Goal: Register for event/course

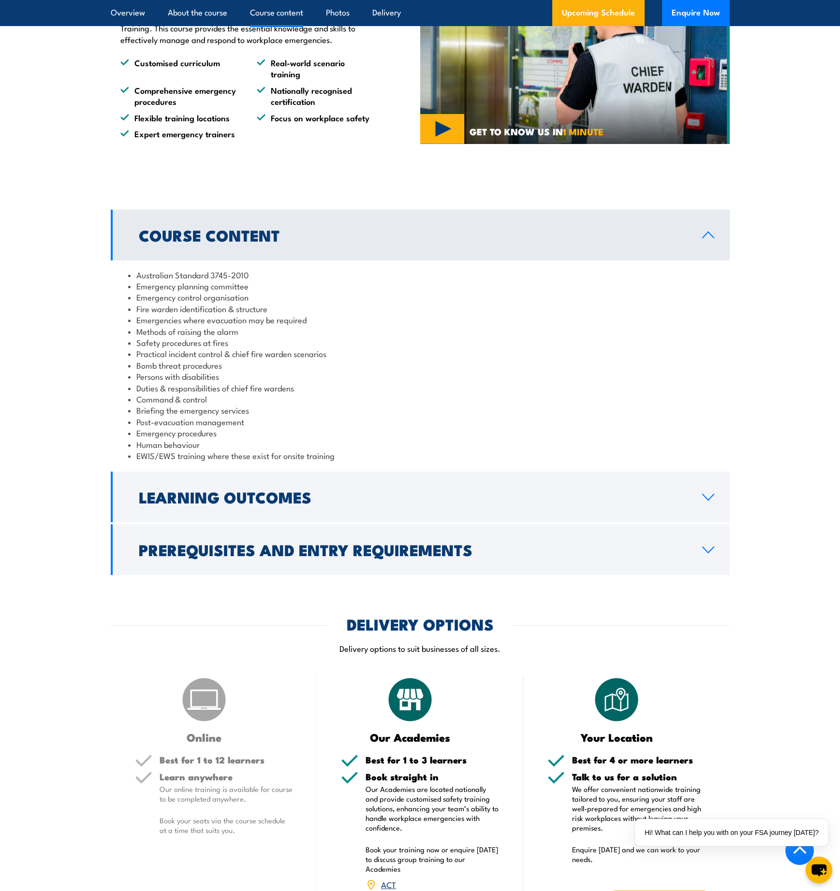
scroll to position [851, 0]
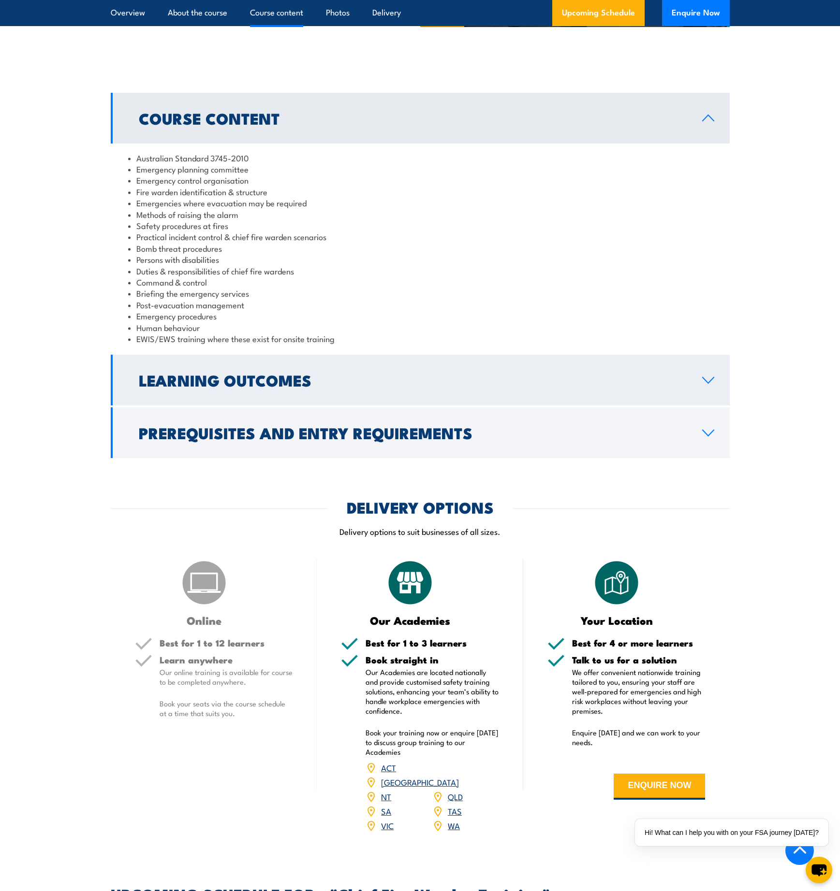
click at [258, 373] on h2 "Learning Outcomes" at bounding box center [413, 380] width 548 height 14
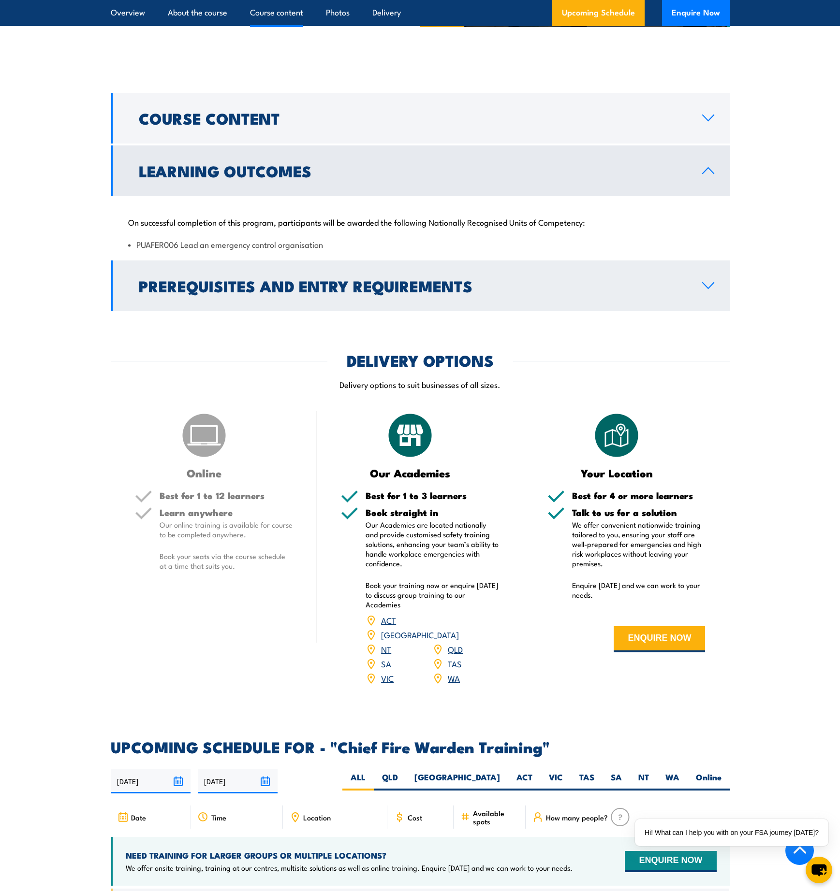
click at [257, 292] on h2 "Prerequisites and Entry Requirements" at bounding box center [413, 286] width 548 height 14
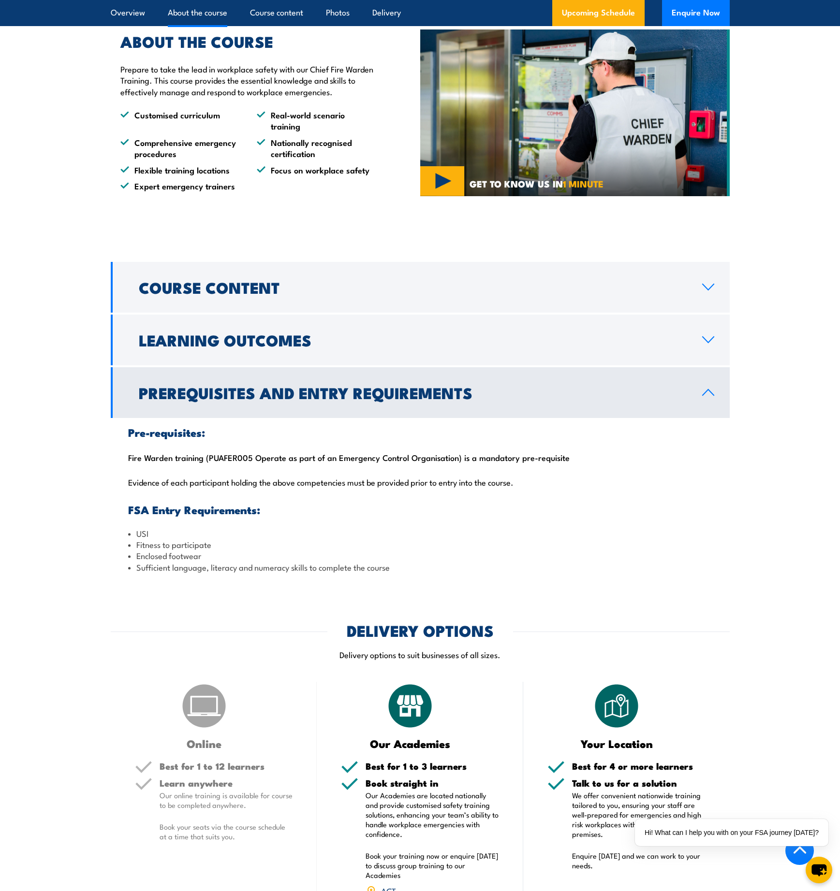
scroll to position [681, 0]
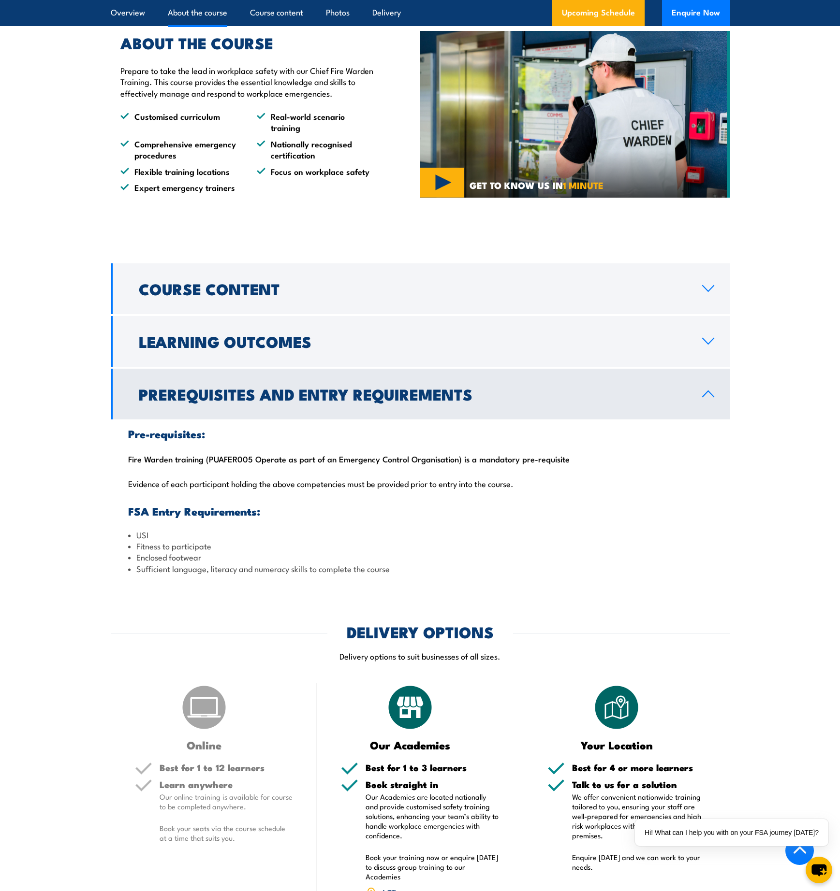
click at [257, 293] on h2 "Course Content" at bounding box center [413, 289] width 548 height 14
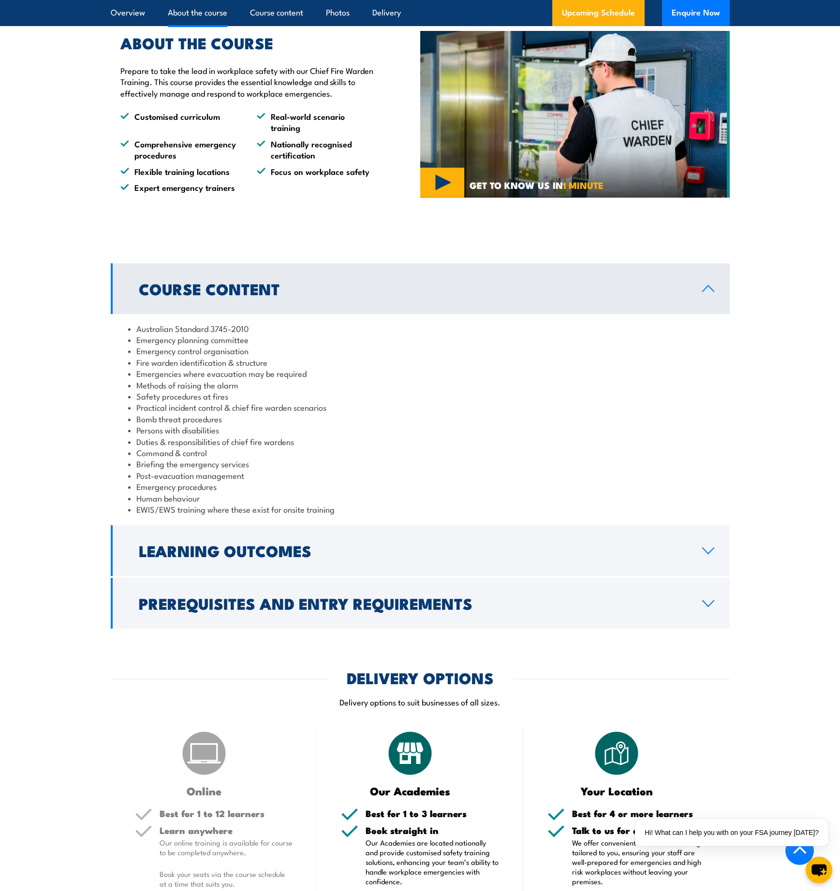
click at [204, 517] on div "Australian Standard 3745-2010 Emergency planning committee Emergency control or…" at bounding box center [420, 419] width 619 height 210
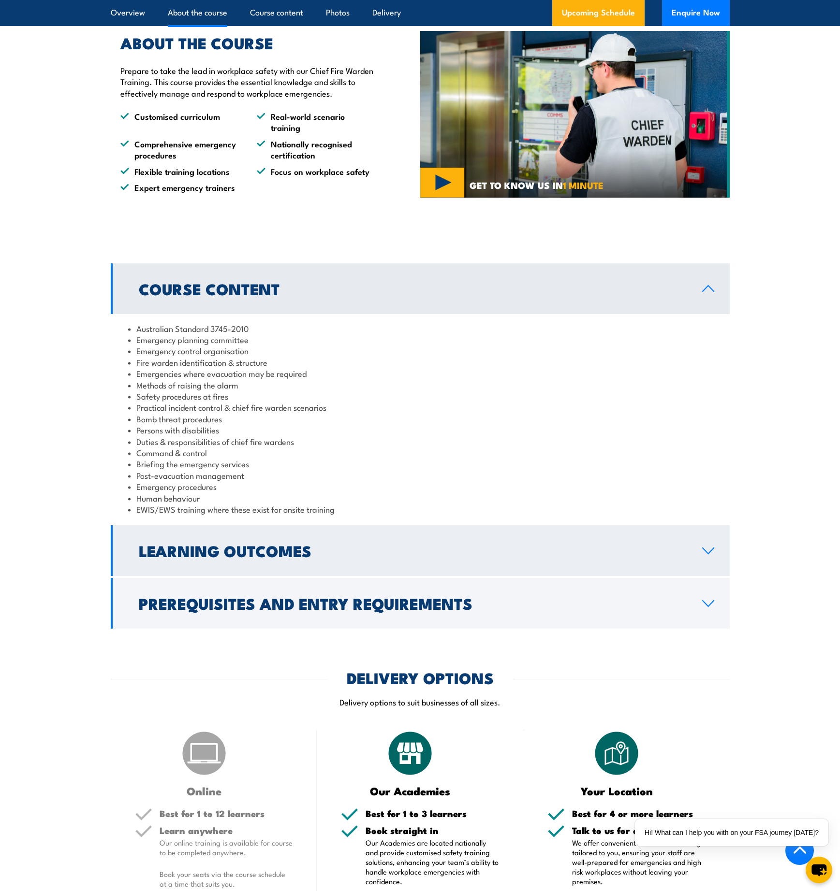
click at [206, 550] on h2 "Learning Outcomes" at bounding box center [413, 551] width 548 height 14
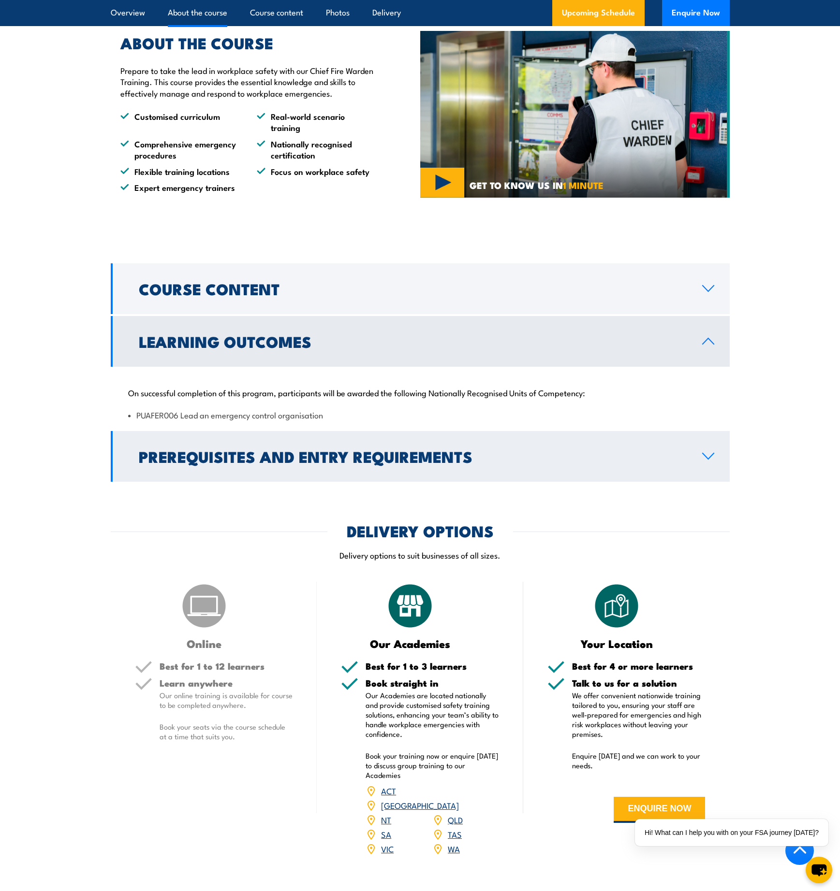
click at [219, 463] on h2 "Prerequisites and Entry Requirements" at bounding box center [413, 457] width 548 height 14
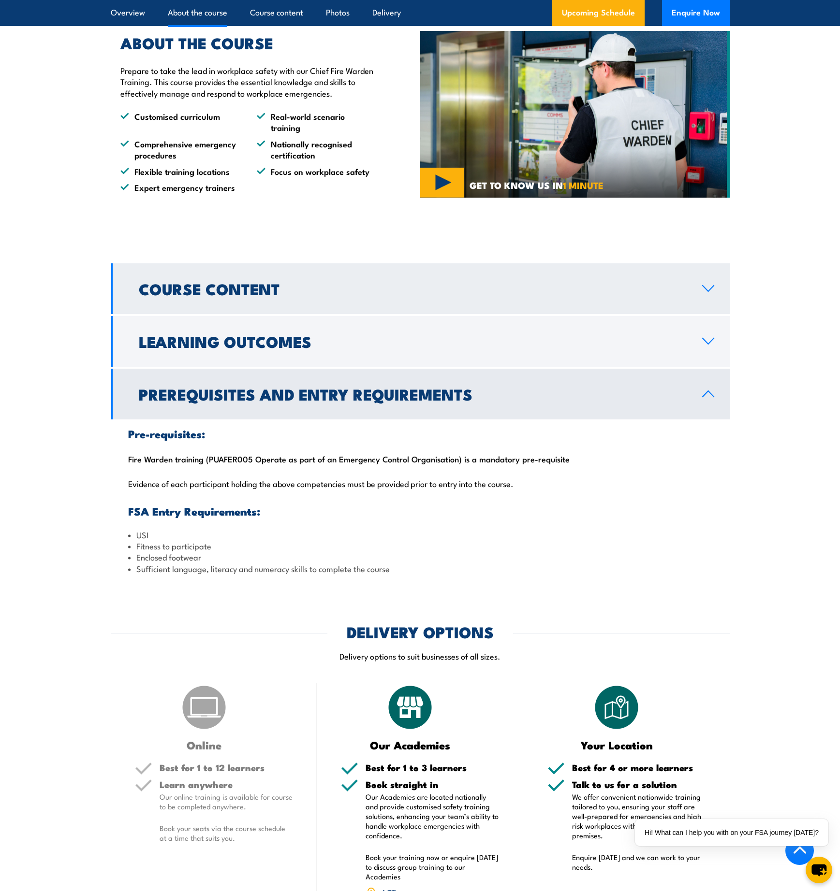
click at [206, 309] on link "Course Content" at bounding box center [420, 288] width 619 height 51
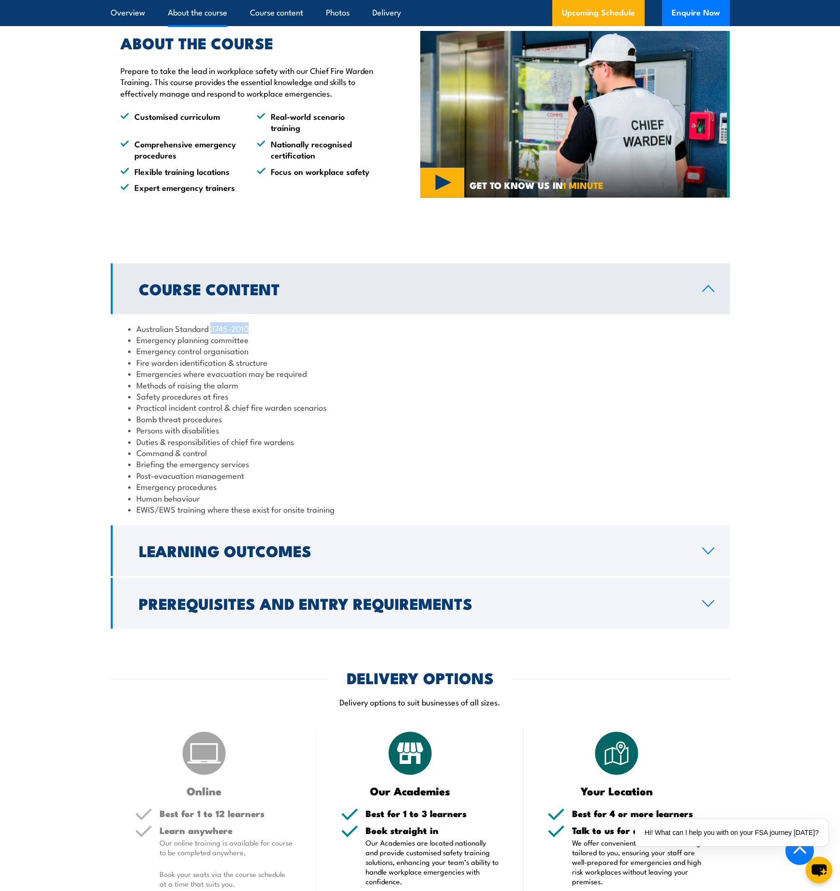
drag, startPoint x: 248, startPoint y: 329, endPoint x: 211, endPoint y: 329, distance: 37.2
click at [211, 329] on li "Australian Standard 3745-2010" at bounding box center [420, 328] width 584 height 11
copy li "3745-2010"
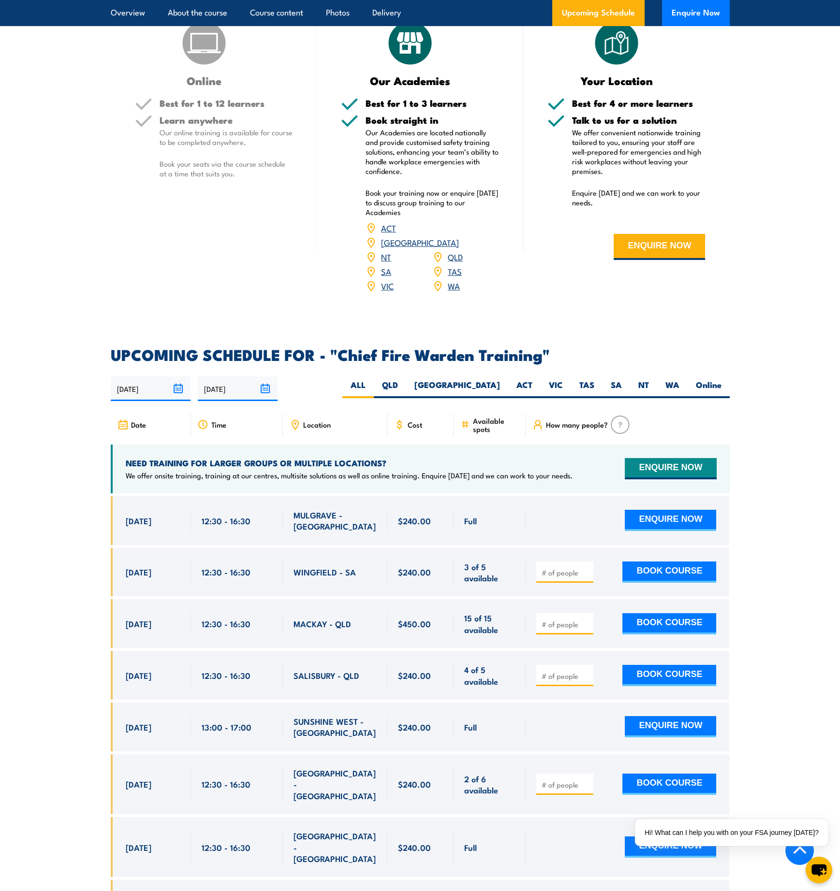
scroll to position [1630, 0]
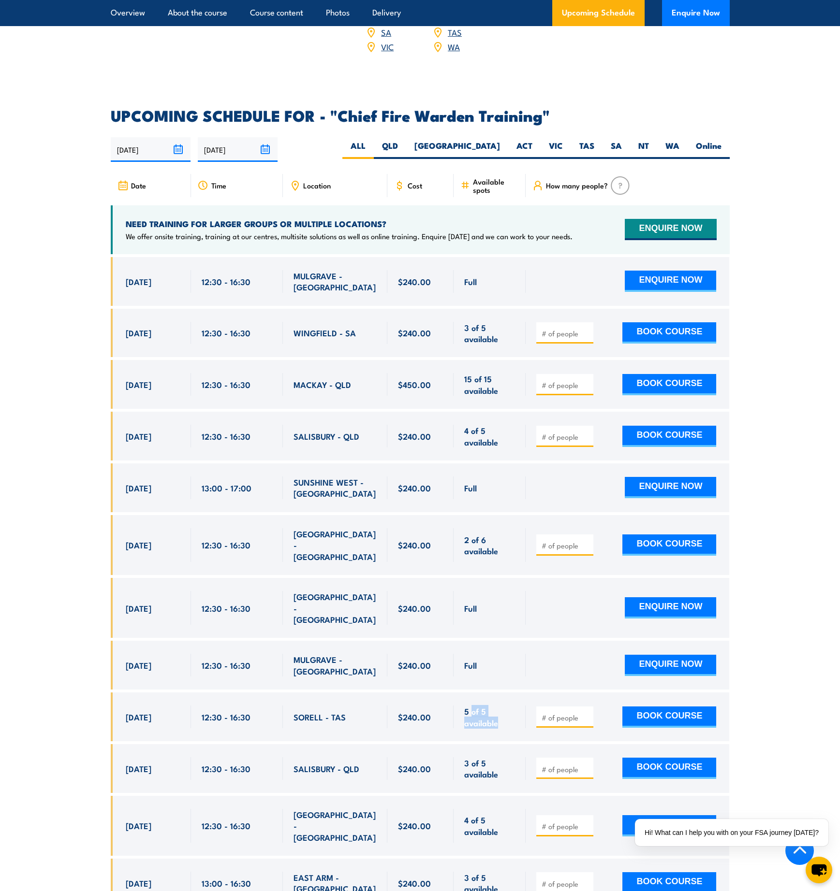
drag, startPoint x: 471, startPoint y: 671, endPoint x: 474, endPoint y: 695, distance: 23.4
click at [474, 695] on div "5 of 5 available" at bounding box center [489, 717] width 72 height 49
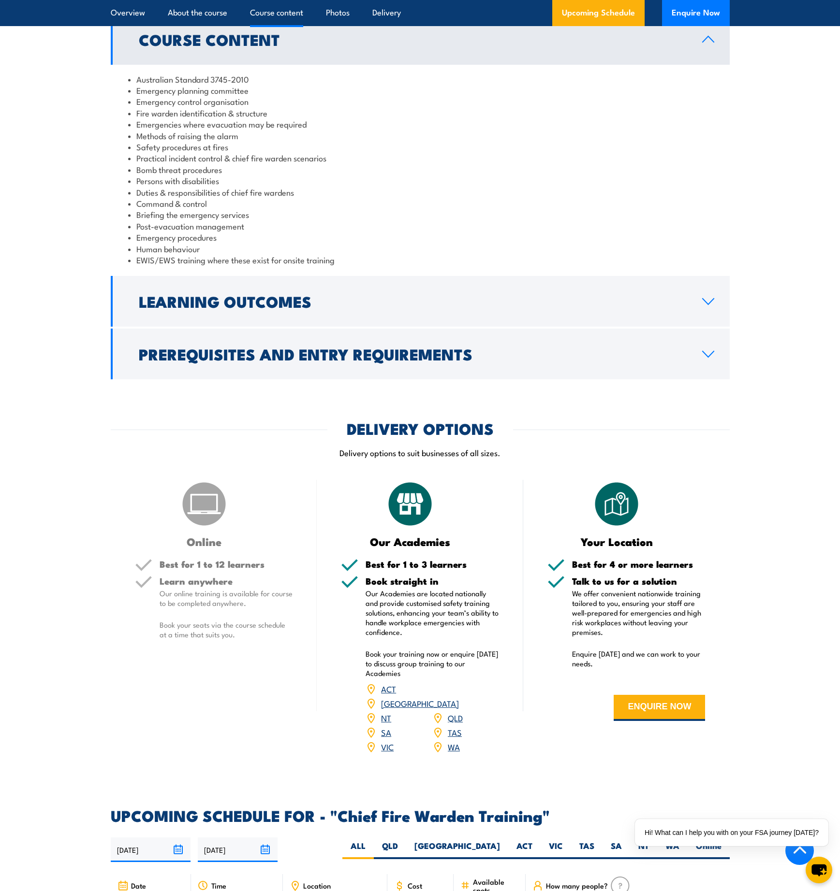
scroll to position [1051, 0]
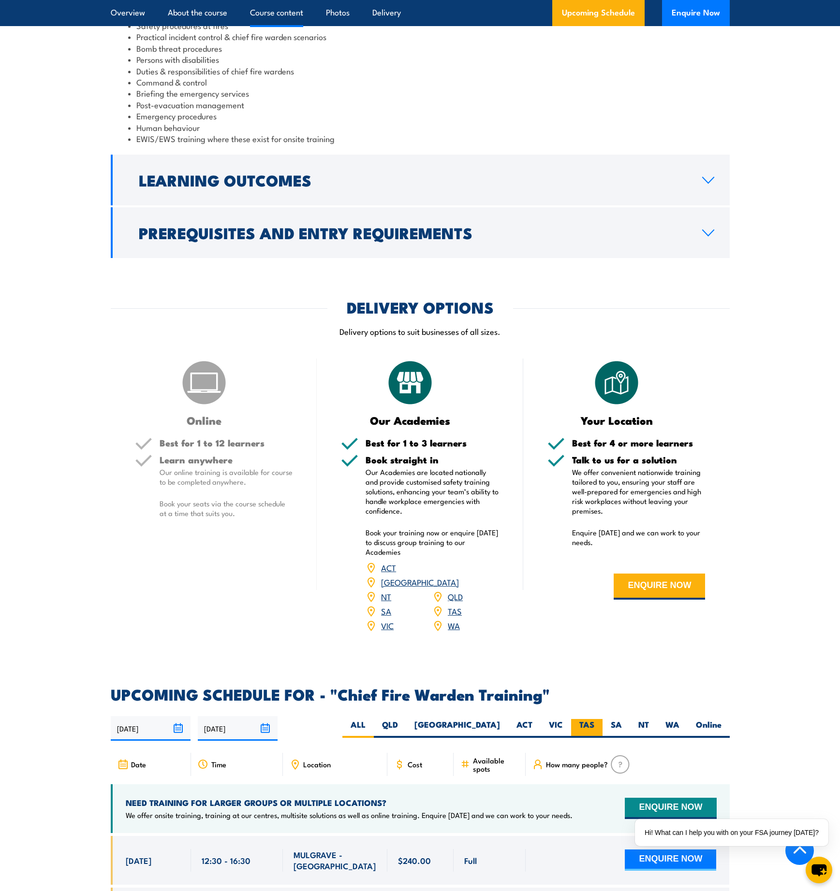
click at [583, 719] on label "TAS" at bounding box center [586, 728] width 31 height 19
click at [594, 719] on input "TAS" at bounding box center [597, 722] width 6 height 6
radio input "true"
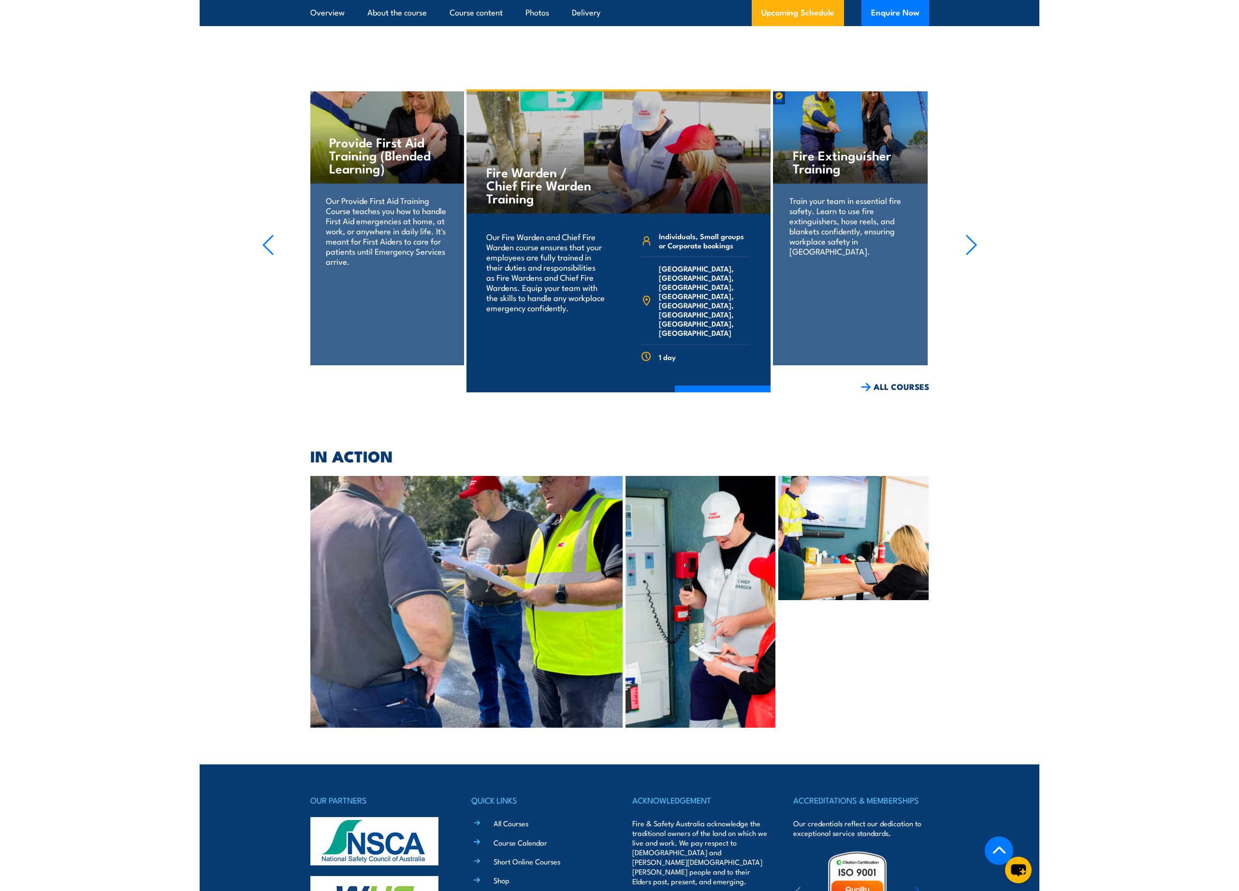
scroll to position [2205, 0]
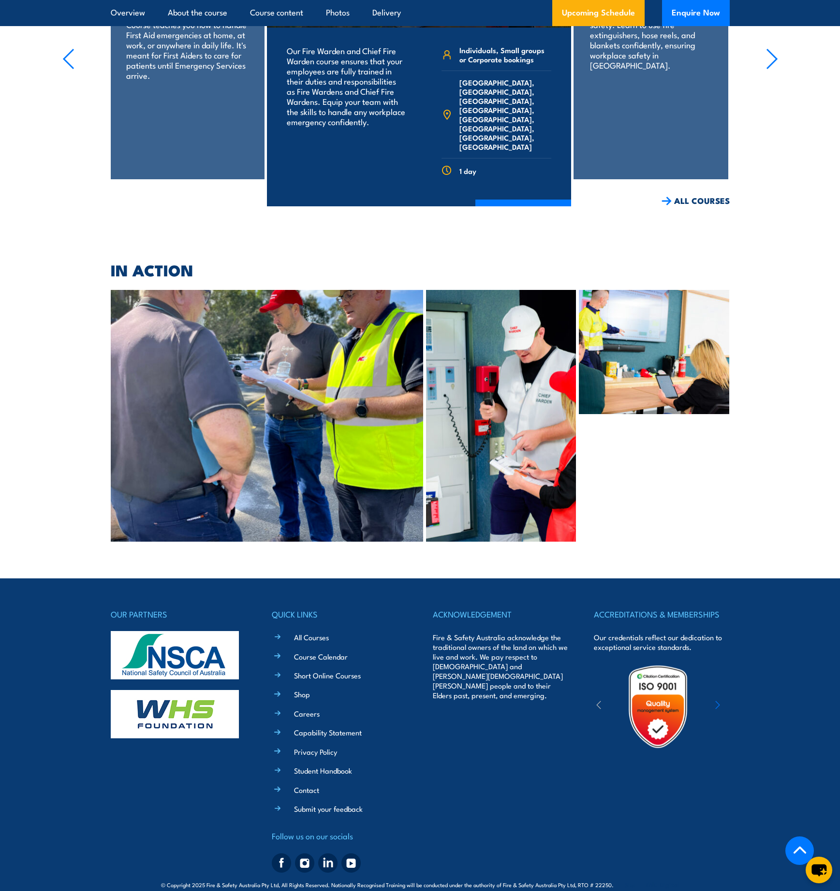
click at [629, 881] on span "Site: KND Digital" at bounding box center [652, 885] width 54 height 8
click at [614, 880] on span "© Copyright 2025 Fire & Safety Australia Pty Ltd, All Rights Reserved. National…" at bounding box center [420, 884] width 518 height 9
drag, startPoint x: 611, startPoint y: 871, endPoint x: 578, endPoint y: 871, distance: 33.8
click at [578, 880] on span "© Copyright 2025 Fire & Safety Australia Pty Ltd, All Rights Reserved. National…" at bounding box center [420, 884] width 518 height 9
copy span "RTO # 22250."
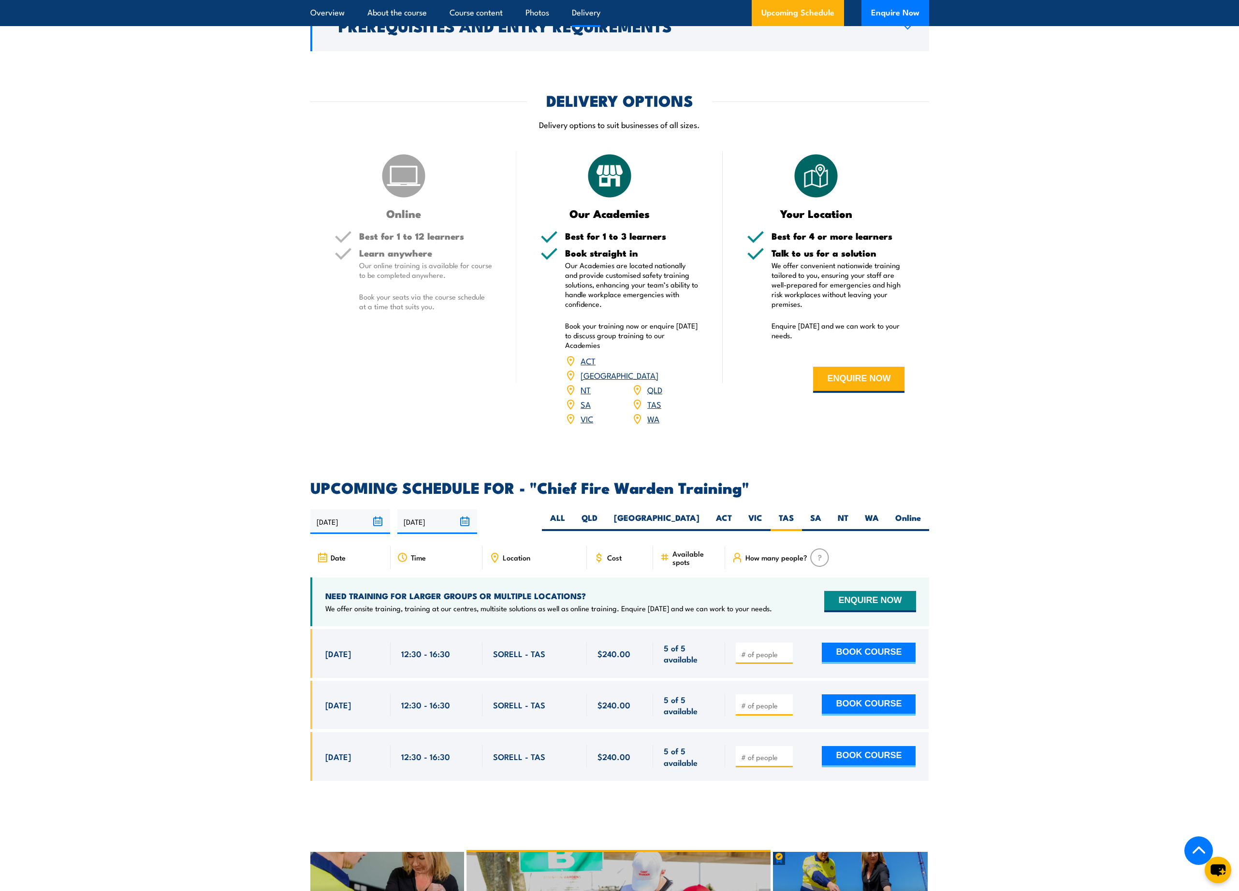
scroll to position [1196, 0]
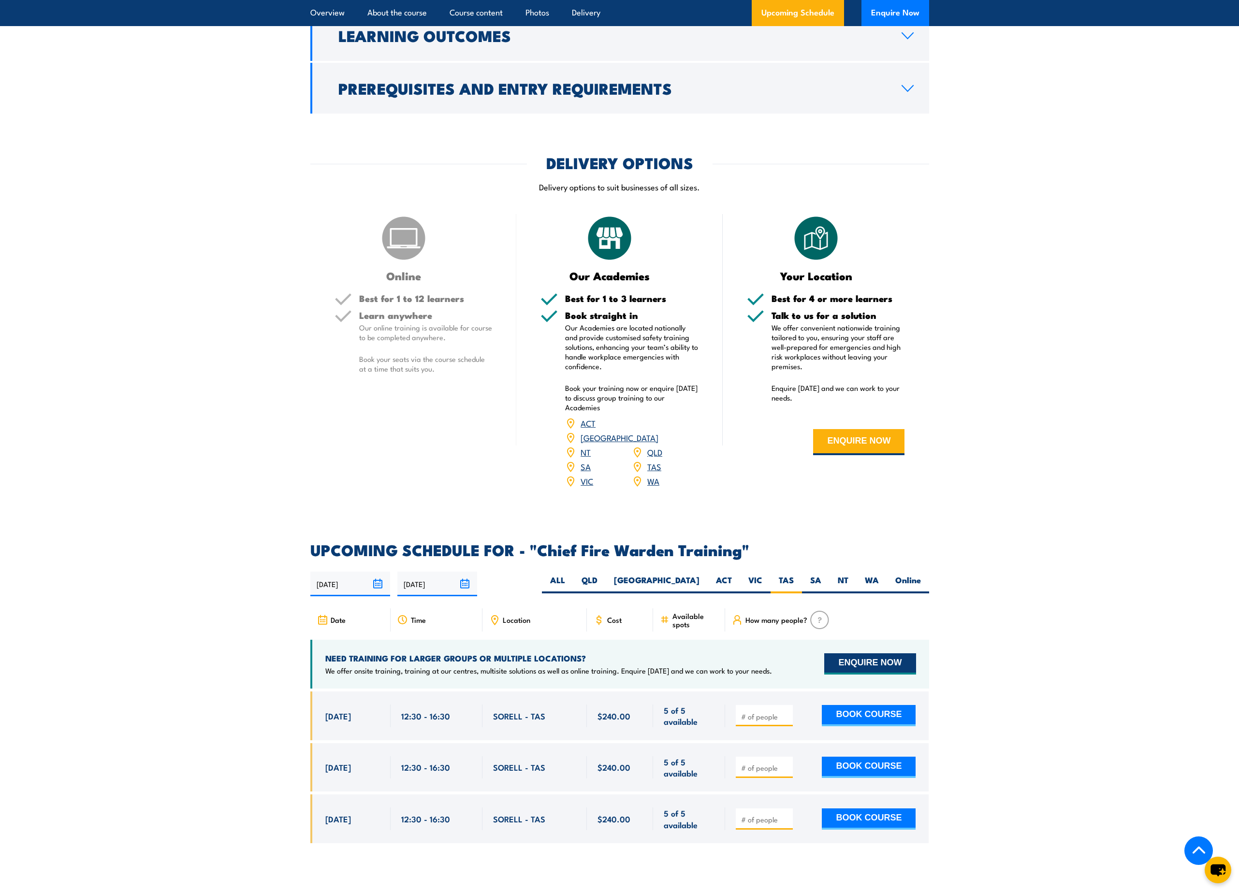
click at [839, 654] on button "ENQUIRE NOW" at bounding box center [869, 664] width 91 height 21
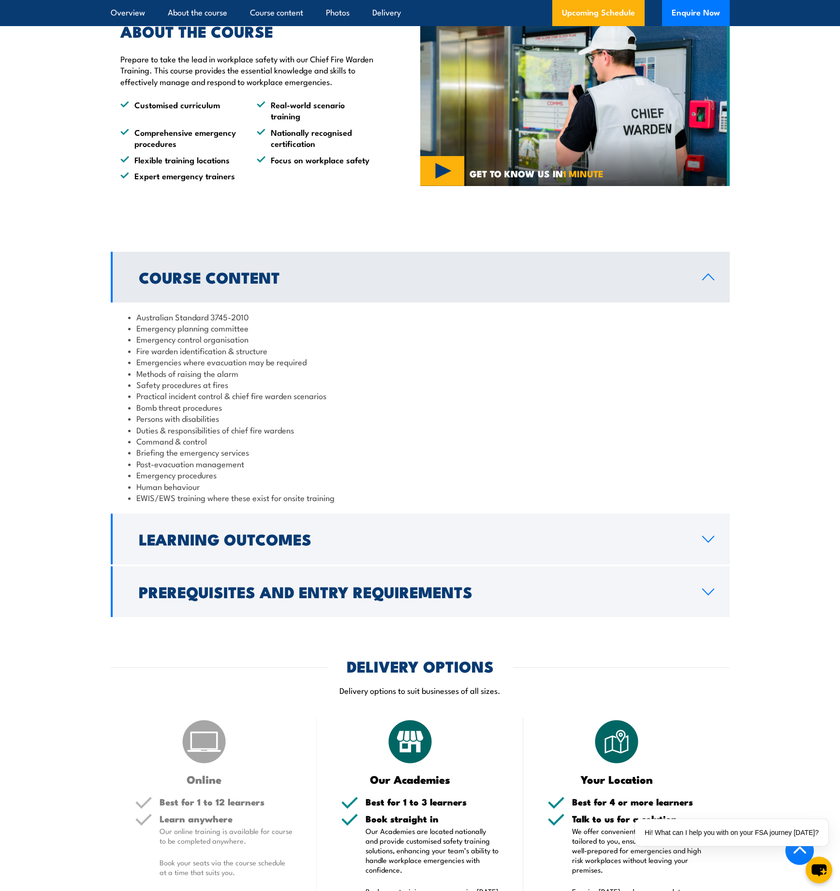
scroll to position [582, 0]
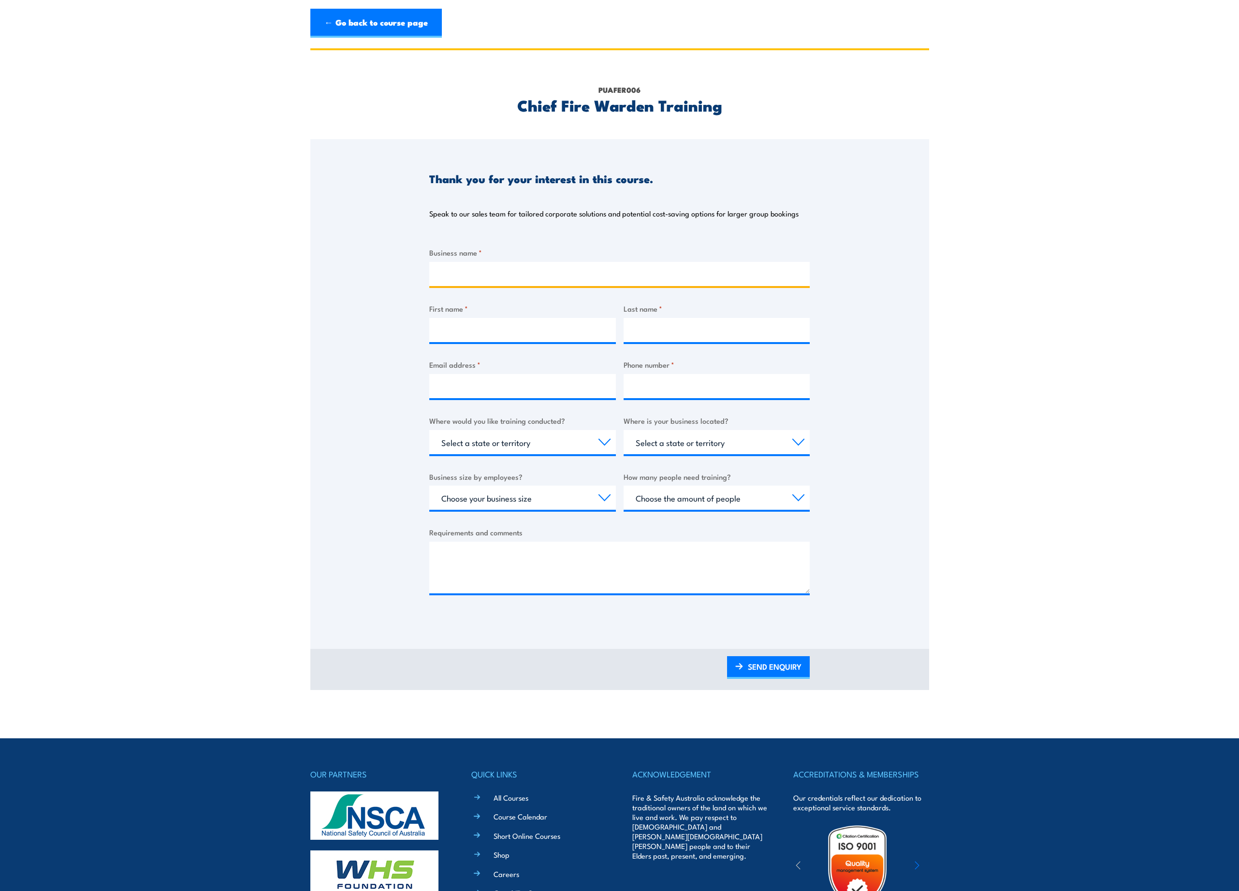
click at [554, 276] on input "Business name *" at bounding box center [619, 274] width 380 height 24
type input "CSIRO"
type input "P"
type input "Daniel"
type input "Hugo"
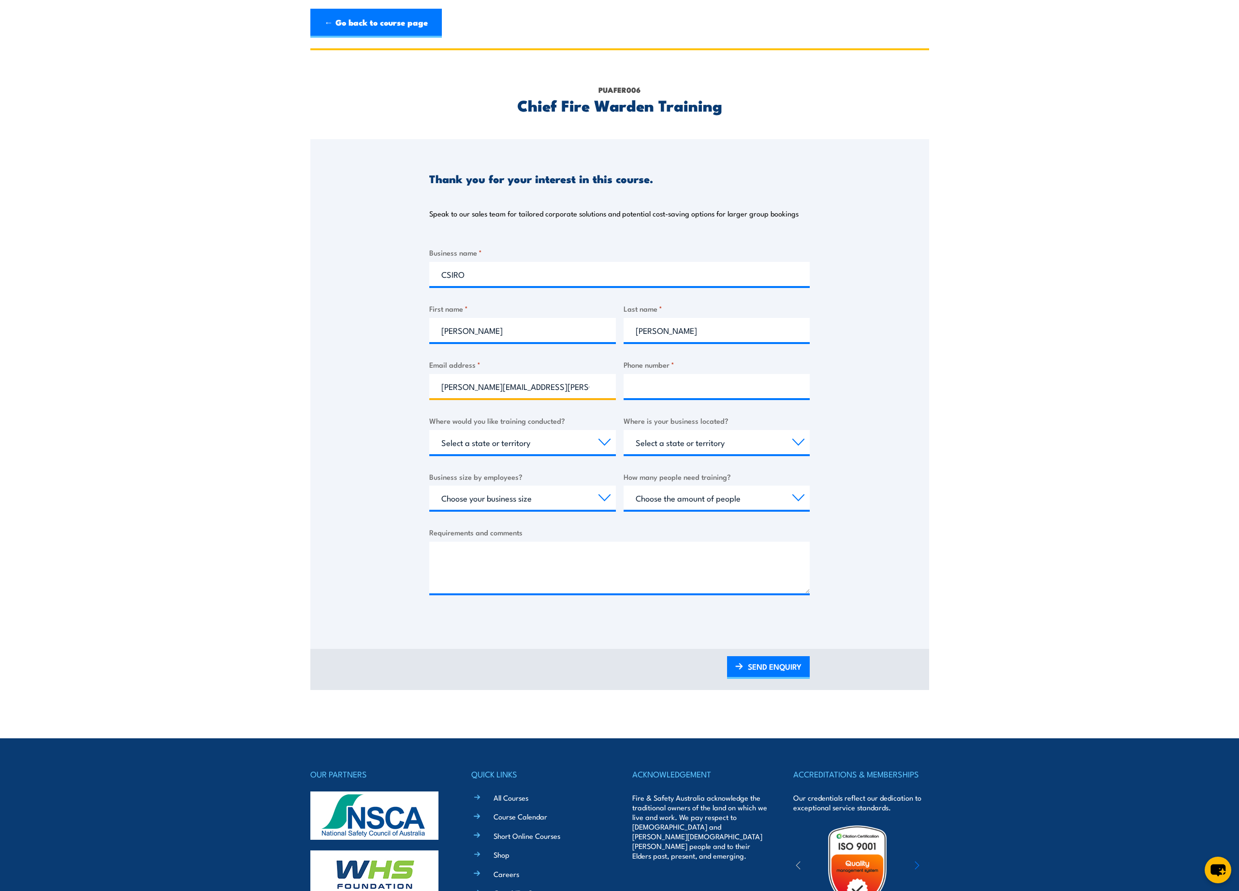
type input "daniel.hugo@csiro.au"
type input "0450556749"
click at [527, 442] on select "Select a state or territory Nationally - multiple locations QLD NSW VIC SA ACT …" at bounding box center [522, 442] width 187 height 24
select select "TAS"
click at [429, 430] on select "Select a state or territory Nationally - multiple locations QLD NSW VIC SA ACT …" at bounding box center [522, 442] width 187 height 24
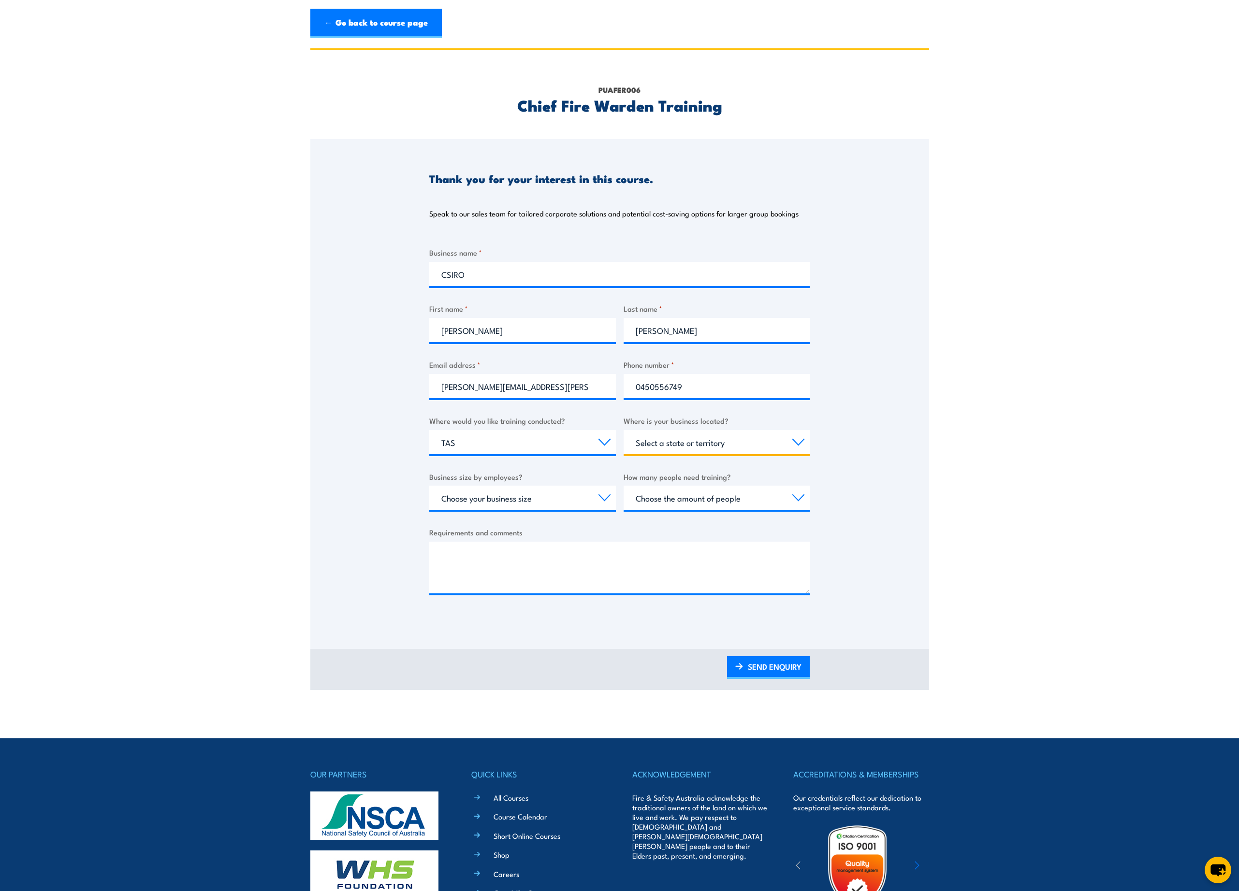
click at [711, 434] on select "Select a state or territory QLD NSW VIC SA ACT WA TAS NT" at bounding box center [717, 442] width 187 height 24
select select "TAS"
click at [624, 430] on select "Select a state or territory QLD NSW VIC SA ACT WA TAS NT" at bounding box center [717, 442] width 187 height 24
click at [558, 498] on select "Choose your business size 1 to 19 20 to 199 200+" at bounding box center [522, 498] width 187 height 24
select select "200+"
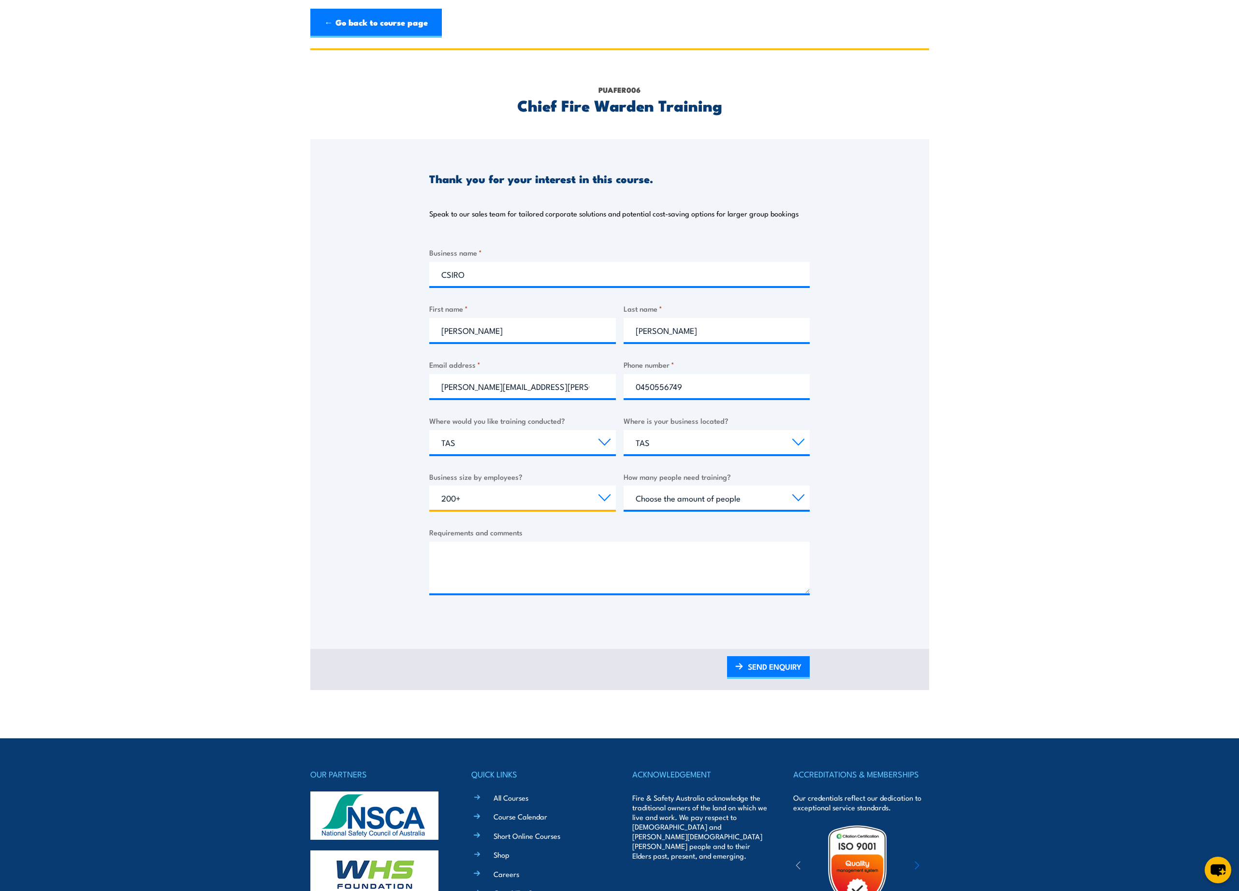
click at [429, 486] on select "Choose your business size 1 to 19 20 to 199 200+" at bounding box center [522, 498] width 187 height 24
click at [700, 498] on select "Choose the amount of people 1 to 4 5 to 19 20+" at bounding box center [717, 498] width 187 height 24
select select "5 to 19"
click at [624, 486] on select "Choose the amount of people 1 to 4 5 to 19 20+" at bounding box center [717, 498] width 187 height 24
click at [583, 564] on textarea "Requirements and comments" at bounding box center [619, 568] width 380 height 52
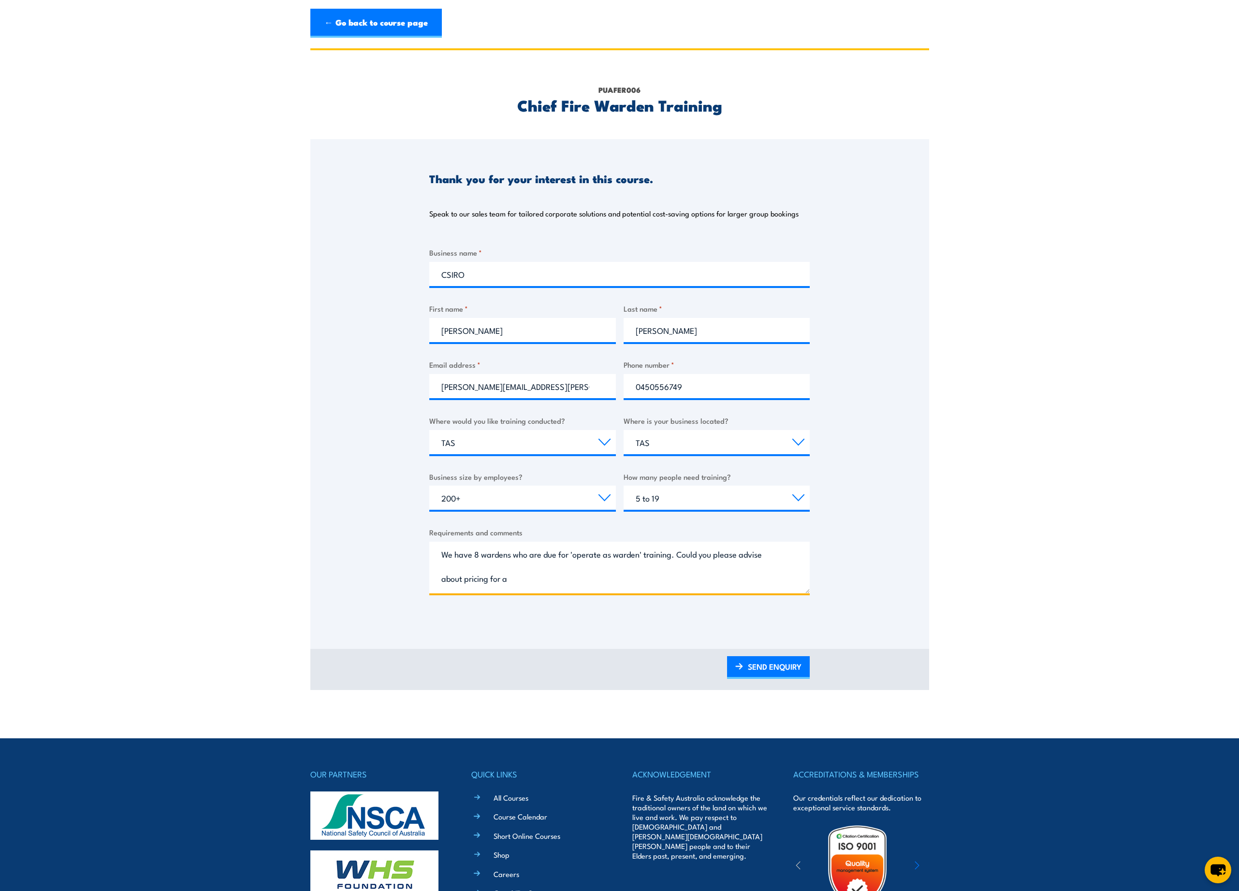
type textarea "We have 8 wardens who are due for 'operate as warden' training. Could you pleas…"
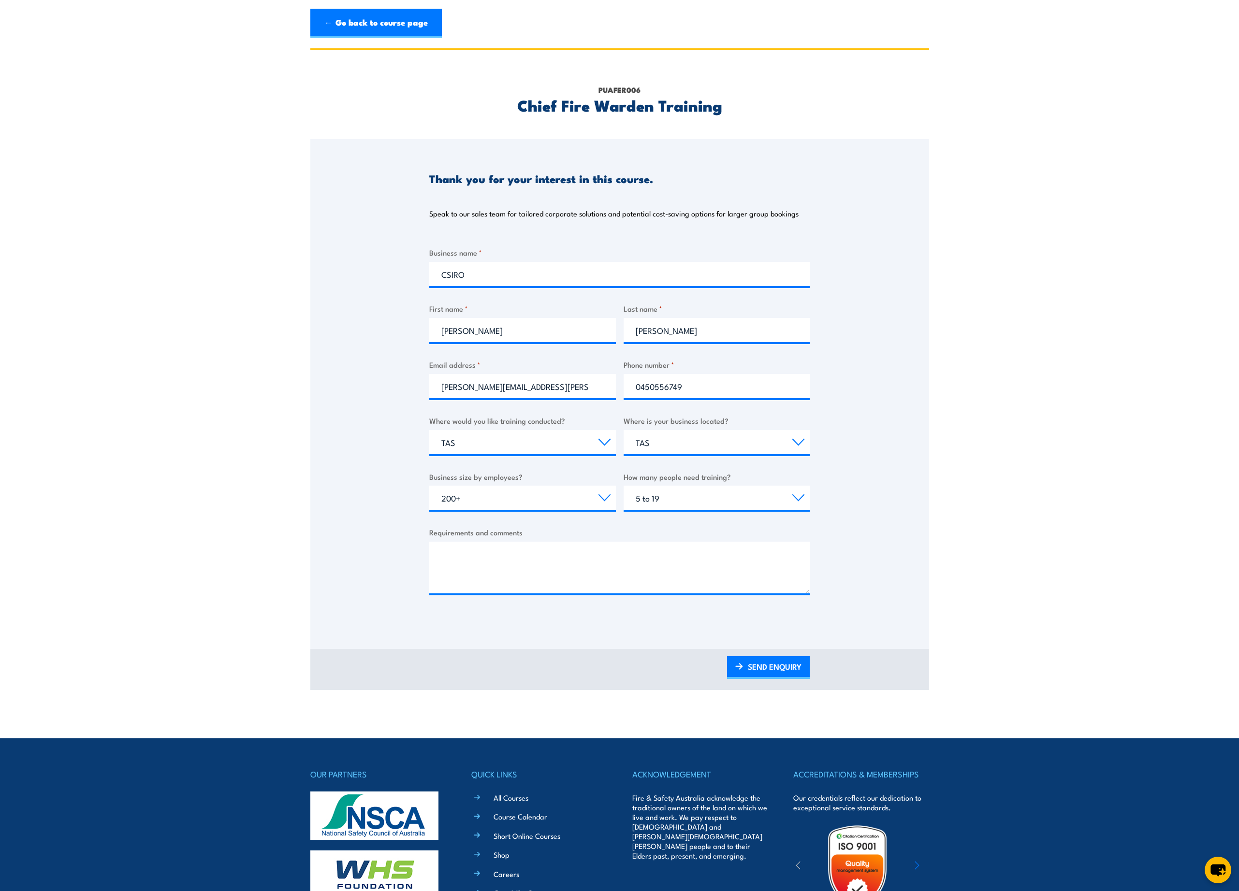
click at [592, 111] on h2 "Chief Fire Warden Training" at bounding box center [619, 105] width 380 height 14
click at [585, 98] on h2 "Chief Fire Warden Training" at bounding box center [619, 105] width 380 height 14
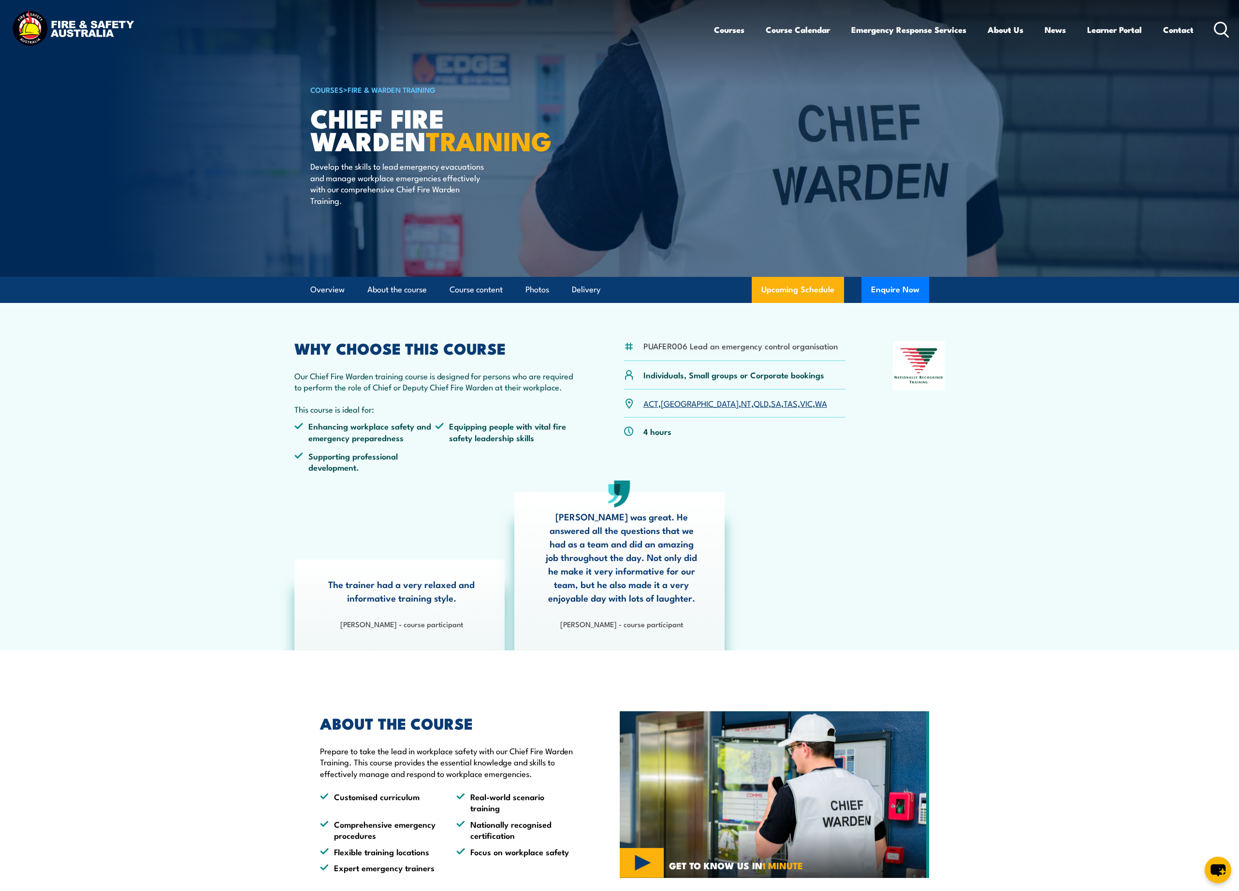
click at [325, 90] on link "COURSES" at bounding box center [326, 89] width 33 height 11
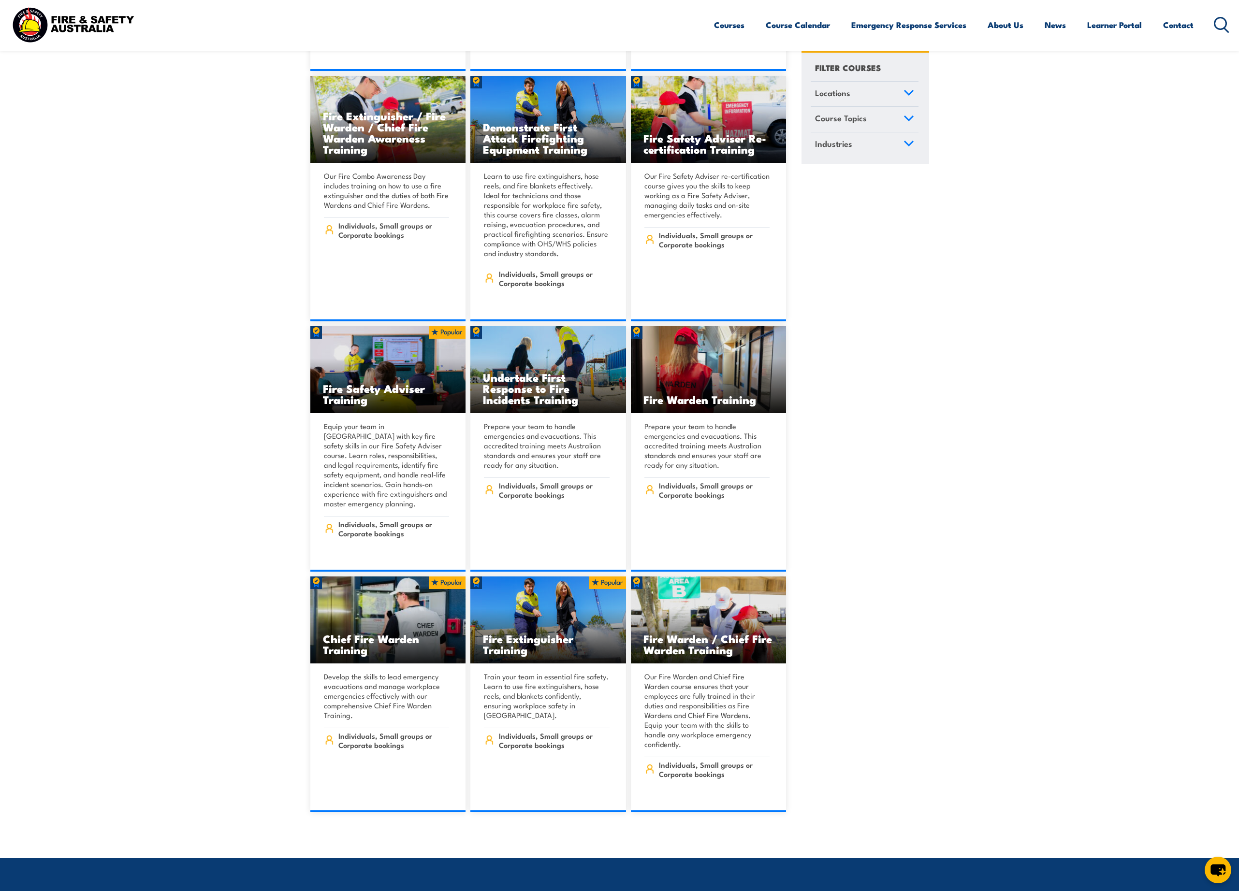
scroll to position [11233, 0]
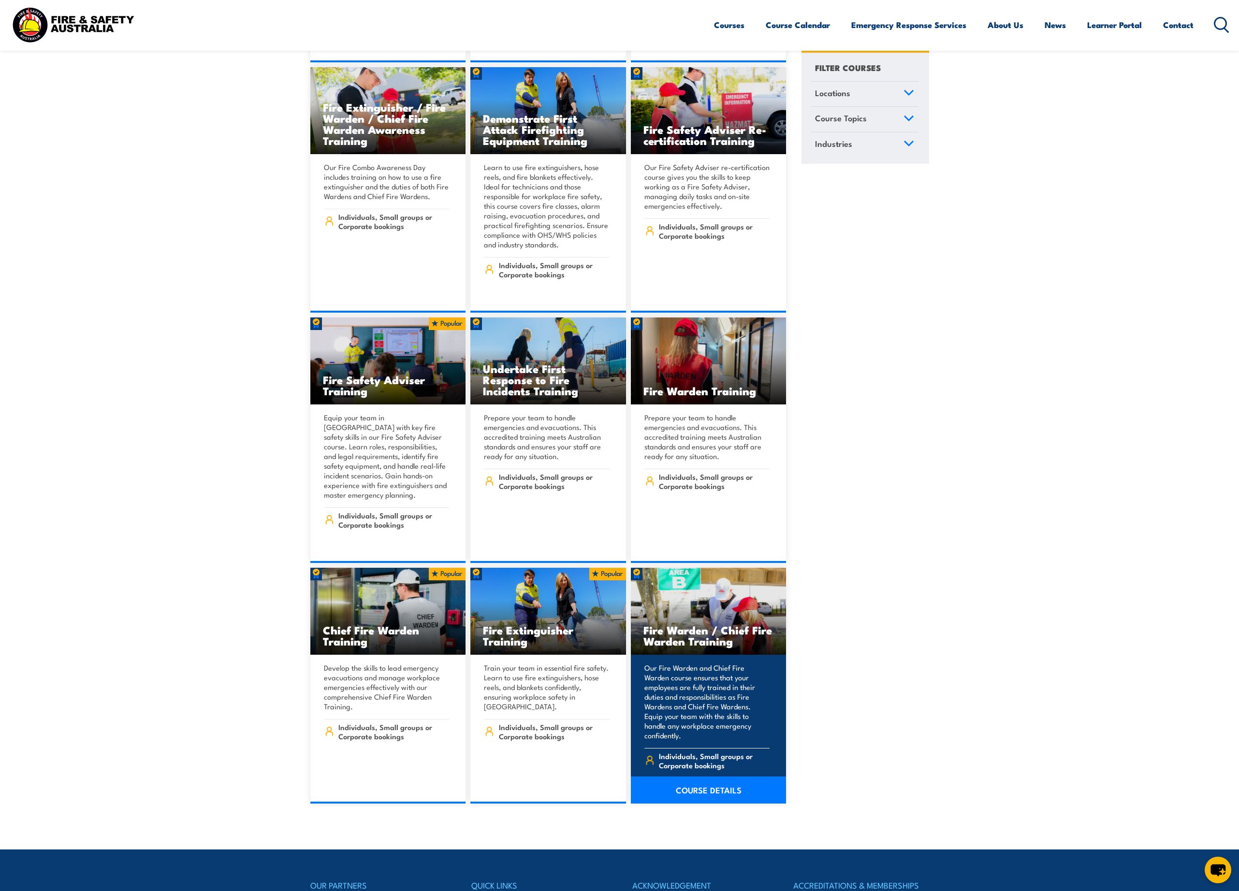
click at [711, 777] on link "COURSE DETAILS" at bounding box center [709, 790] width 156 height 27
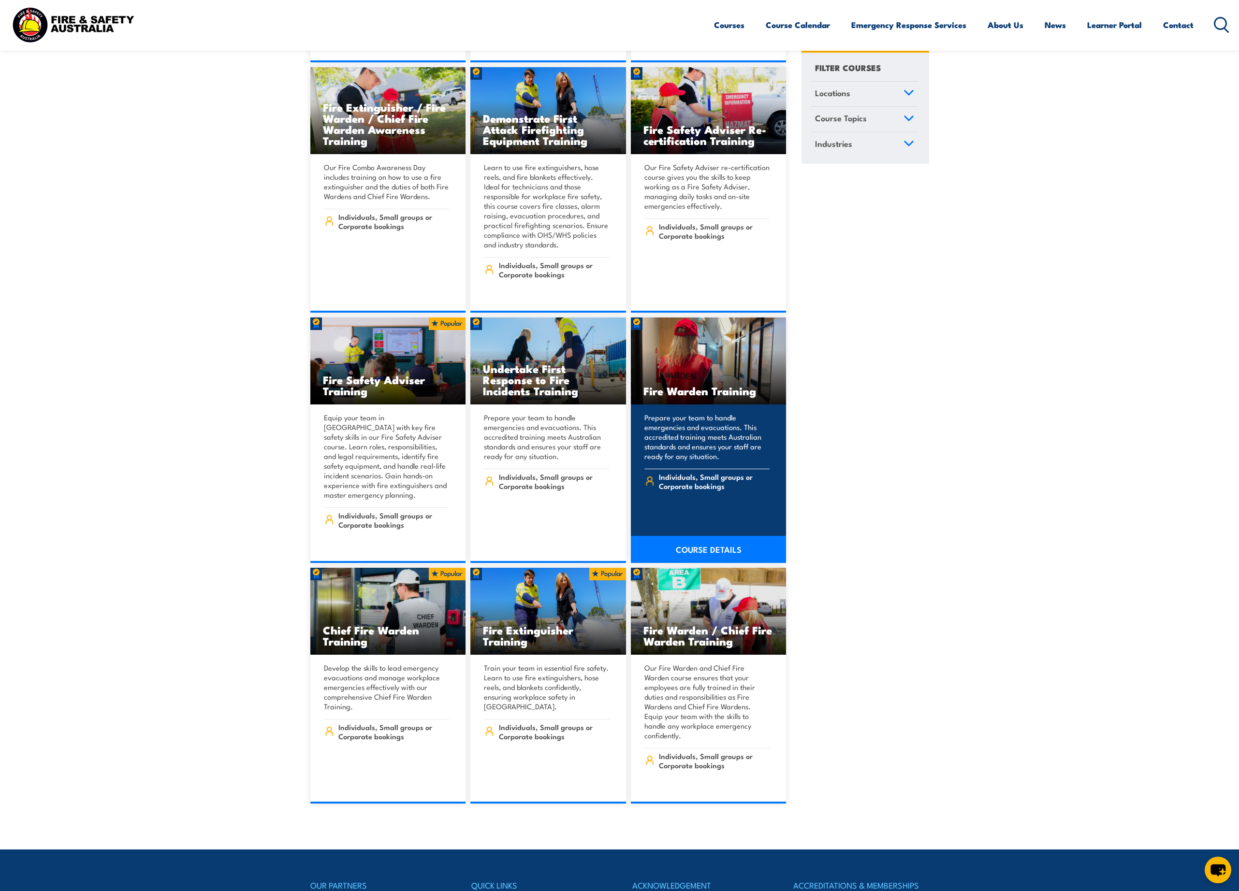
click at [687, 536] on link "COURSE DETAILS" at bounding box center [709, 549] width 156 height 27
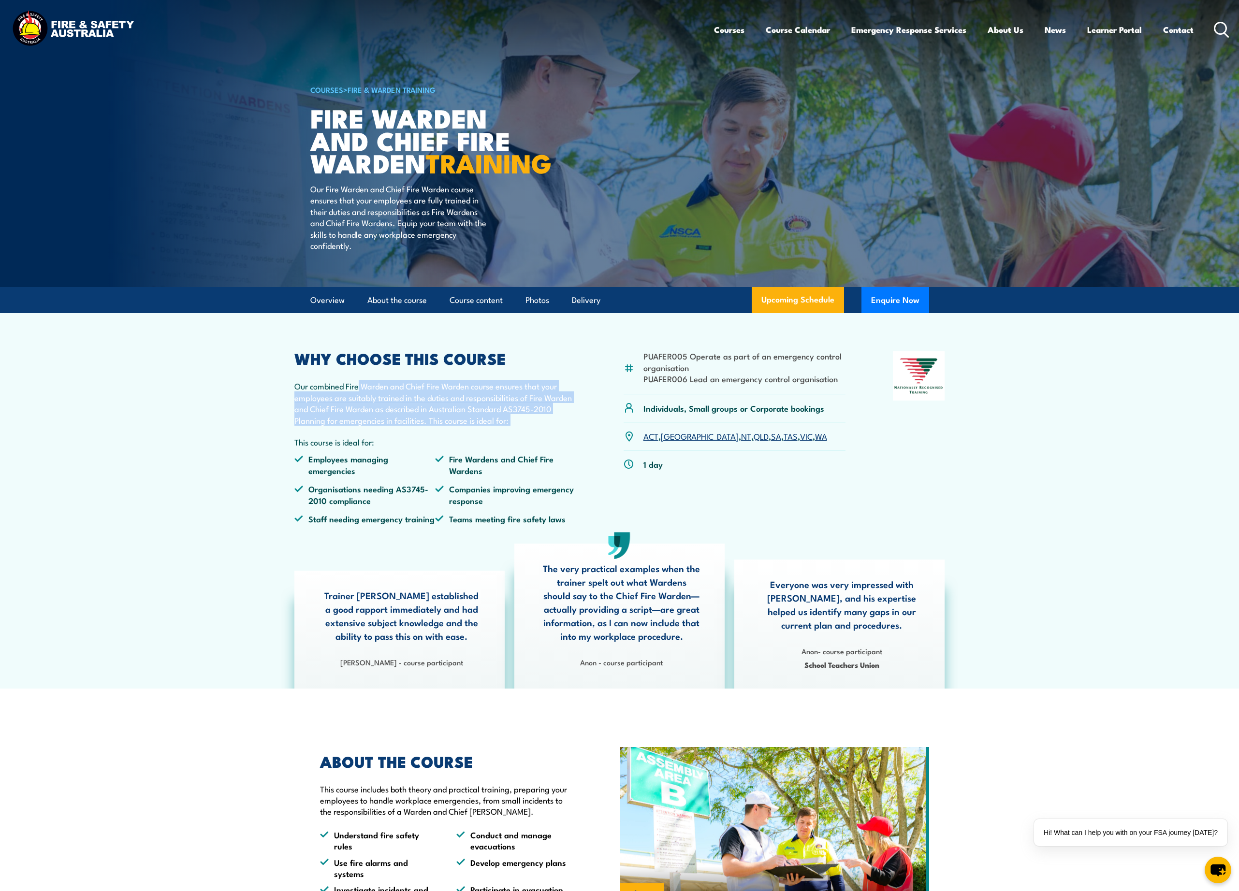
drag, startPoint x: 359, startPoint y: 418, endPoint x: 359, endPoint y: 452, distance: 34.3
click at [359, 452] on div "WHY CHOOSE THIS COURSE Our combined Fire Warden and Chief Fire Warden course en…" at bounding box center [435, 441] width 282 height 180
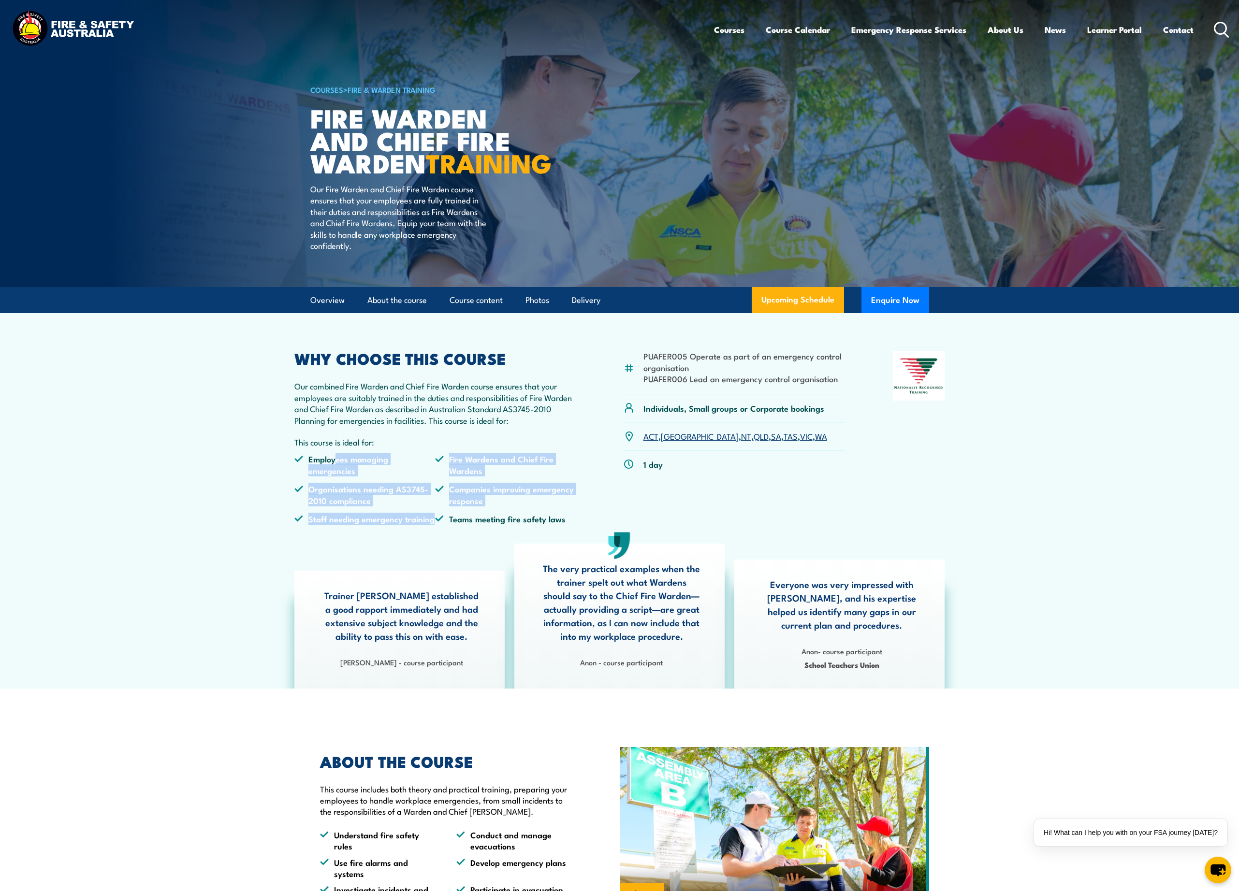
drag, startPoint x: 336, startPoint y: 481, endPoint x: 339, endPoint y: 549, distance: 67.3
click at [339, 532] on ul "Employees managing emergencies Fire Wardens and Chief Fire Wardens Organisation…" at bounding box center [435, 492] width 282 height 78
drag, startPoint x: 472, startPoint y: 547, endPoint x: 416, endPoint y: 469, distance: 96.2
click at [416, 469] on div "WHY CHOOSE THIS COURSE Our combined Fire Warden and Chief Fire Warden course en…" at bounding box center [435, 441] width 282 height 180
click at [408, 426] on p "Our combined Fire Warden and Chief Fire Warden course ensures that your employe…" at bounding box center [435, 402] width 282 height 45
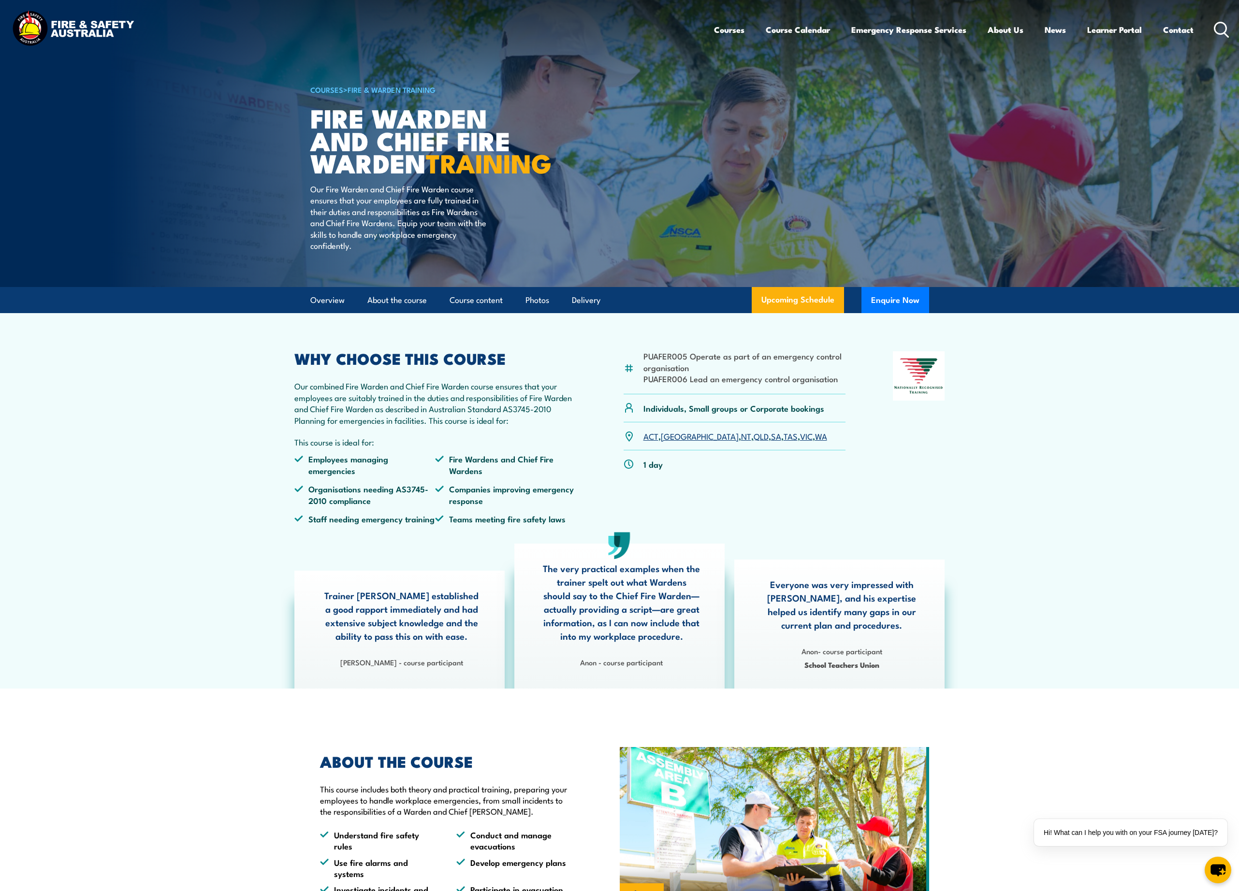
click at [784, 442] on link "TAS" at bounding box center [791, 436] width 14 height 12
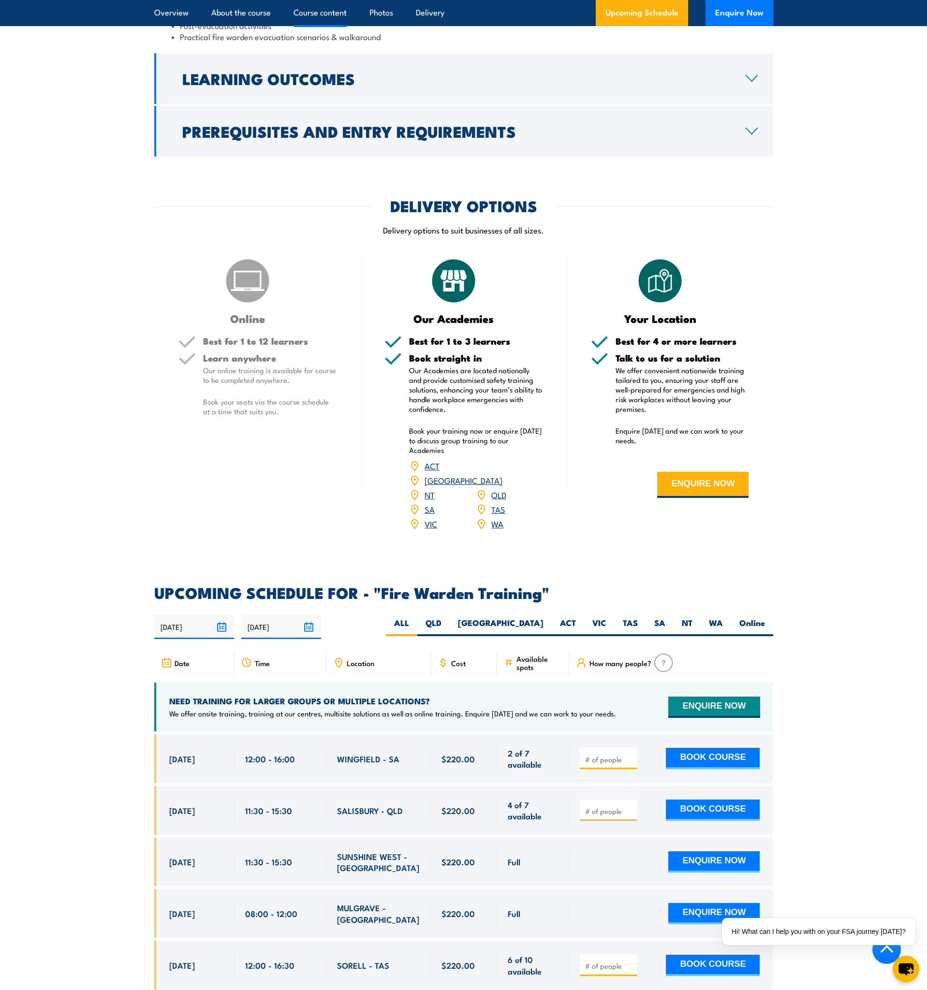
scroll to position [1233, 0]
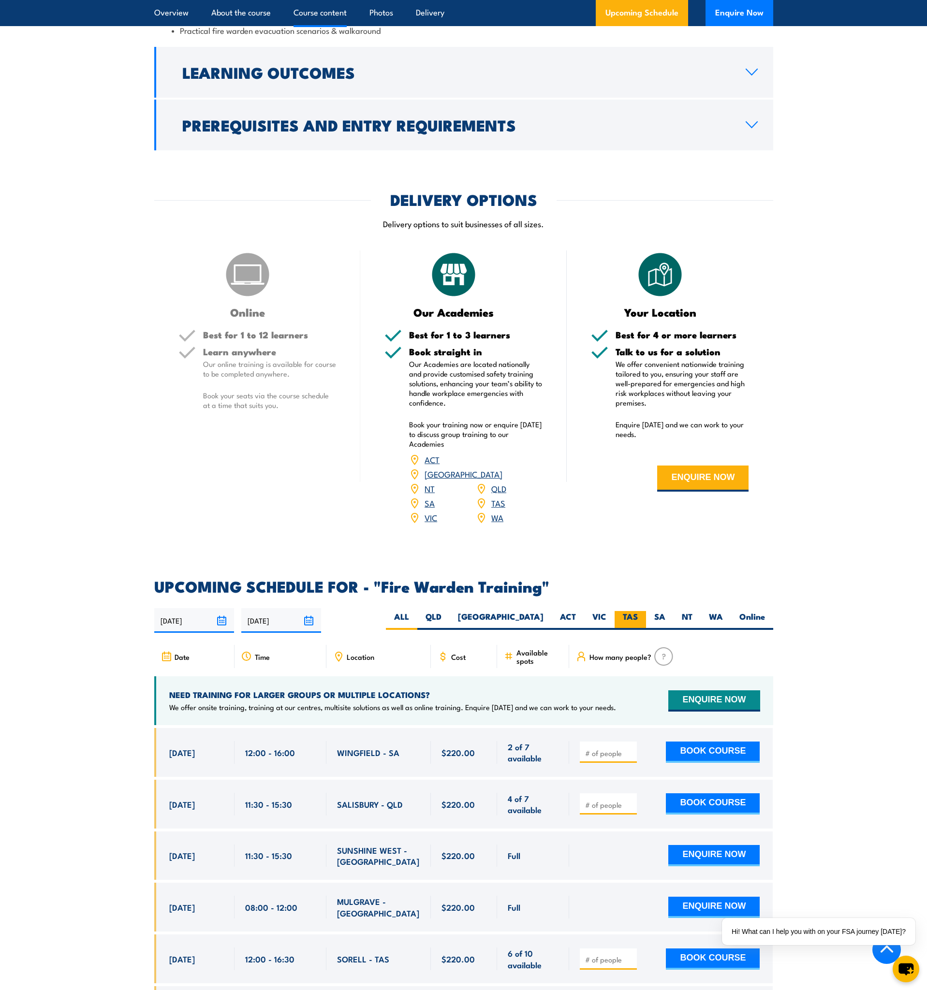
click at [626, 611] on label "TAS" at bounding box center [629, 620] width 31 height 19
click at [638, 611] on input "TAS" at bounding box center [641, 614] width 6 height 6
radio input "true"
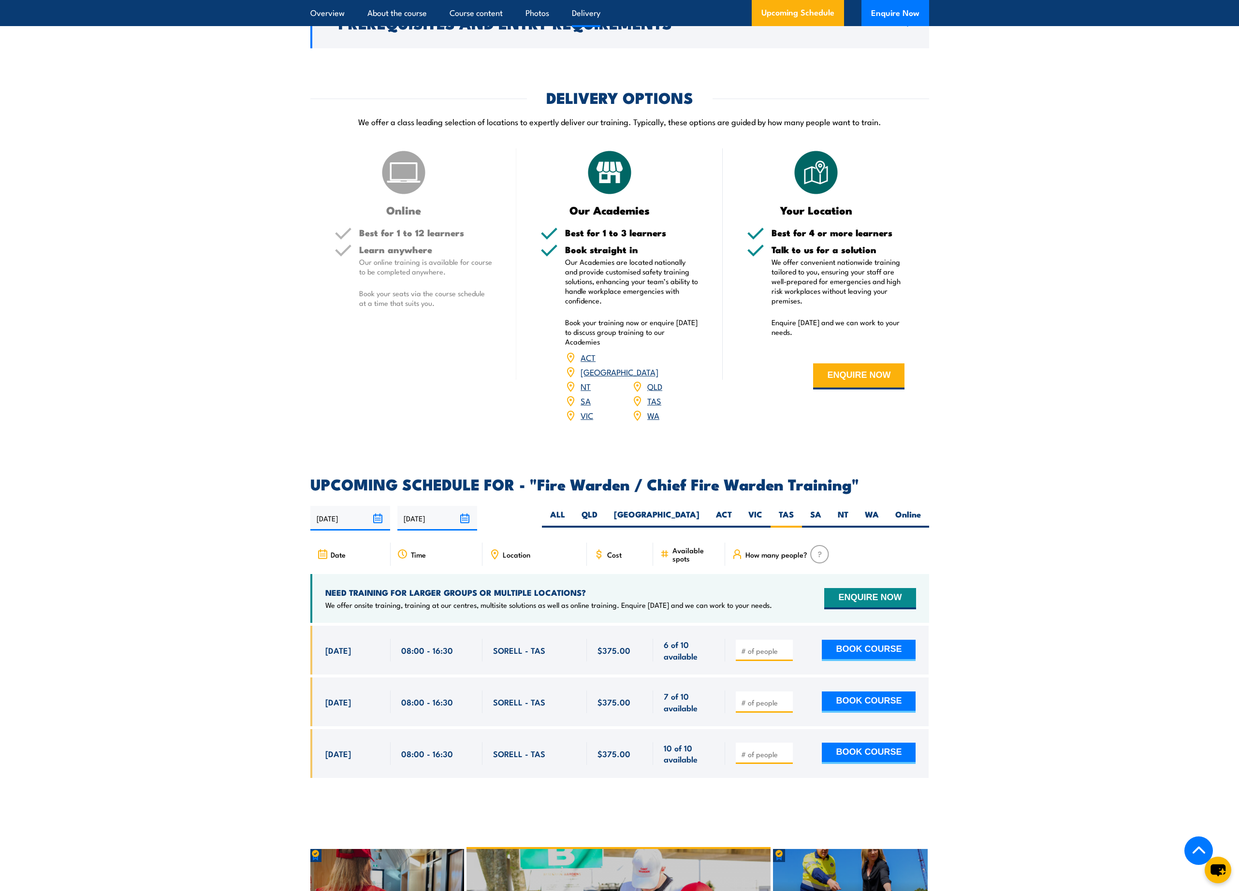
scroll to position [1243, 0]
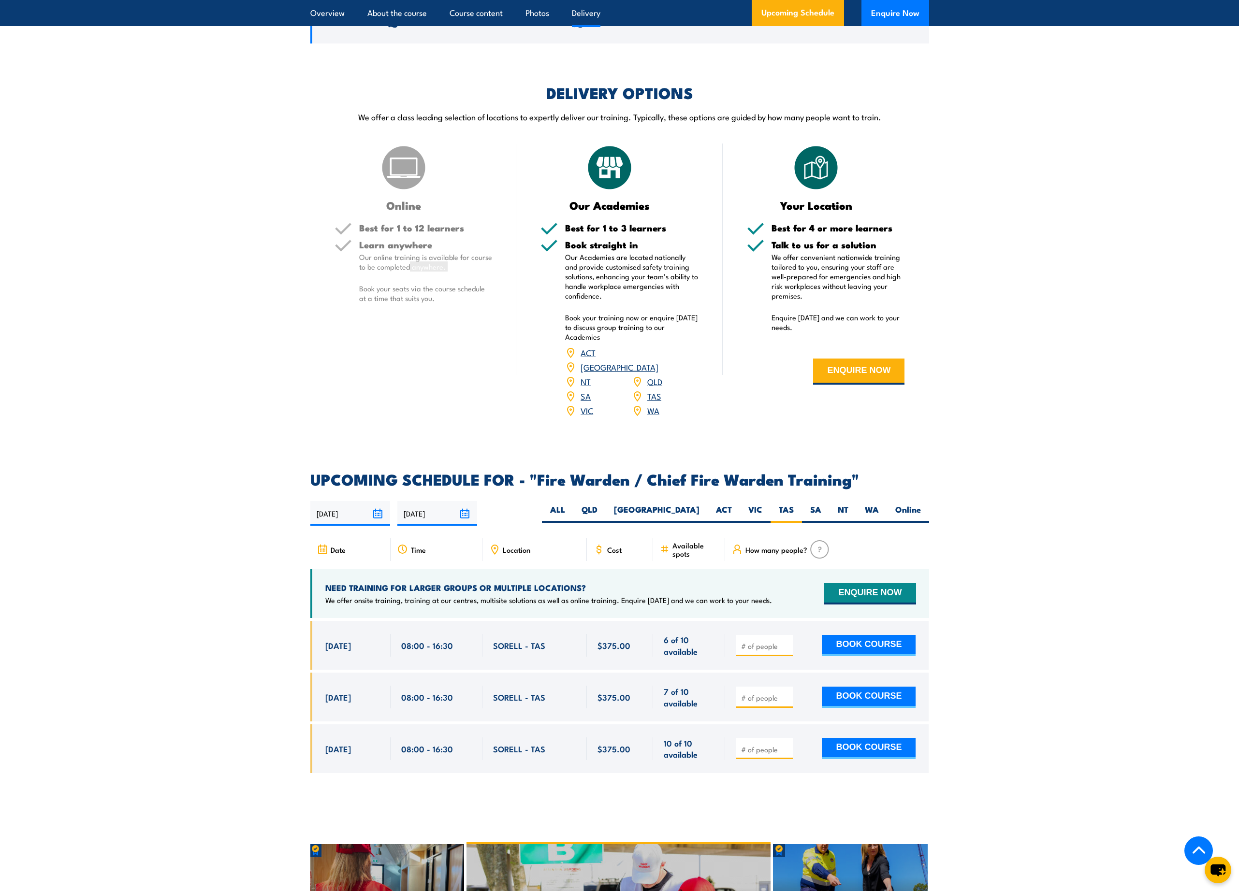
drag, startPoint x: 409, startPoint y: 276, endPoint x: 409, endPoint y: 292, distance: 16.9
click at [409, 292] on div "Learn anywhere Our online training is available for course to be completed anyw…" at bounding box center [425, 279] width 133 height 79
click at [401, 302] on p "Book your seats via the course schedule at a time that suits you." at bounding box center [425, 293] width 133 height 19
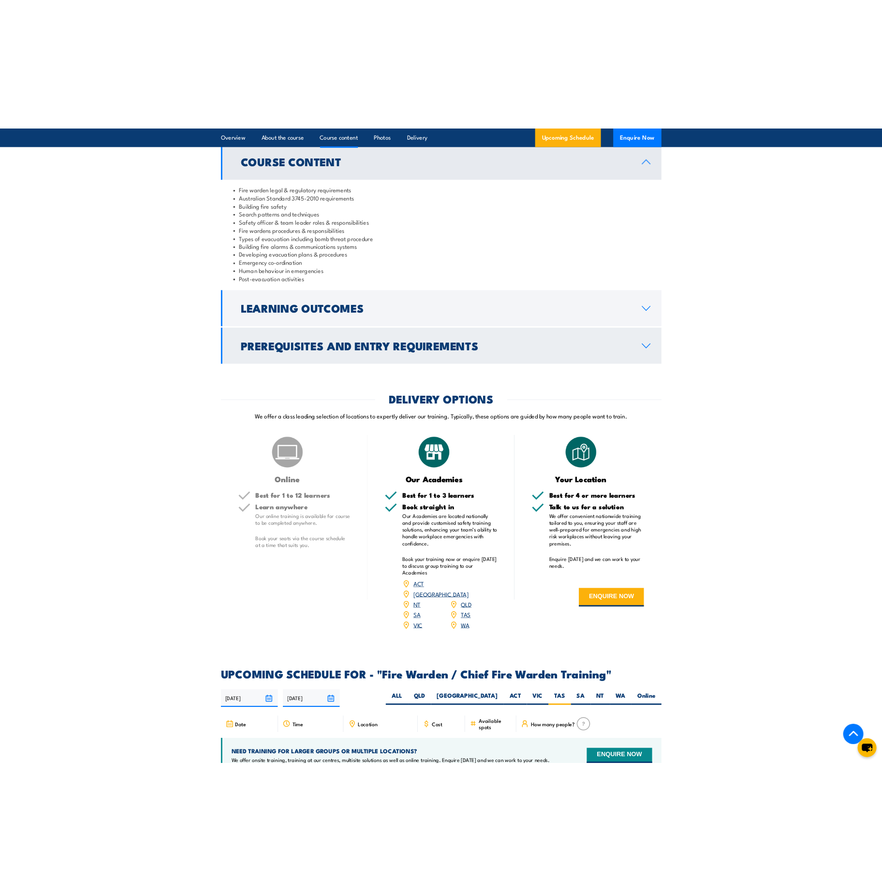
scroll to position [957, 0]
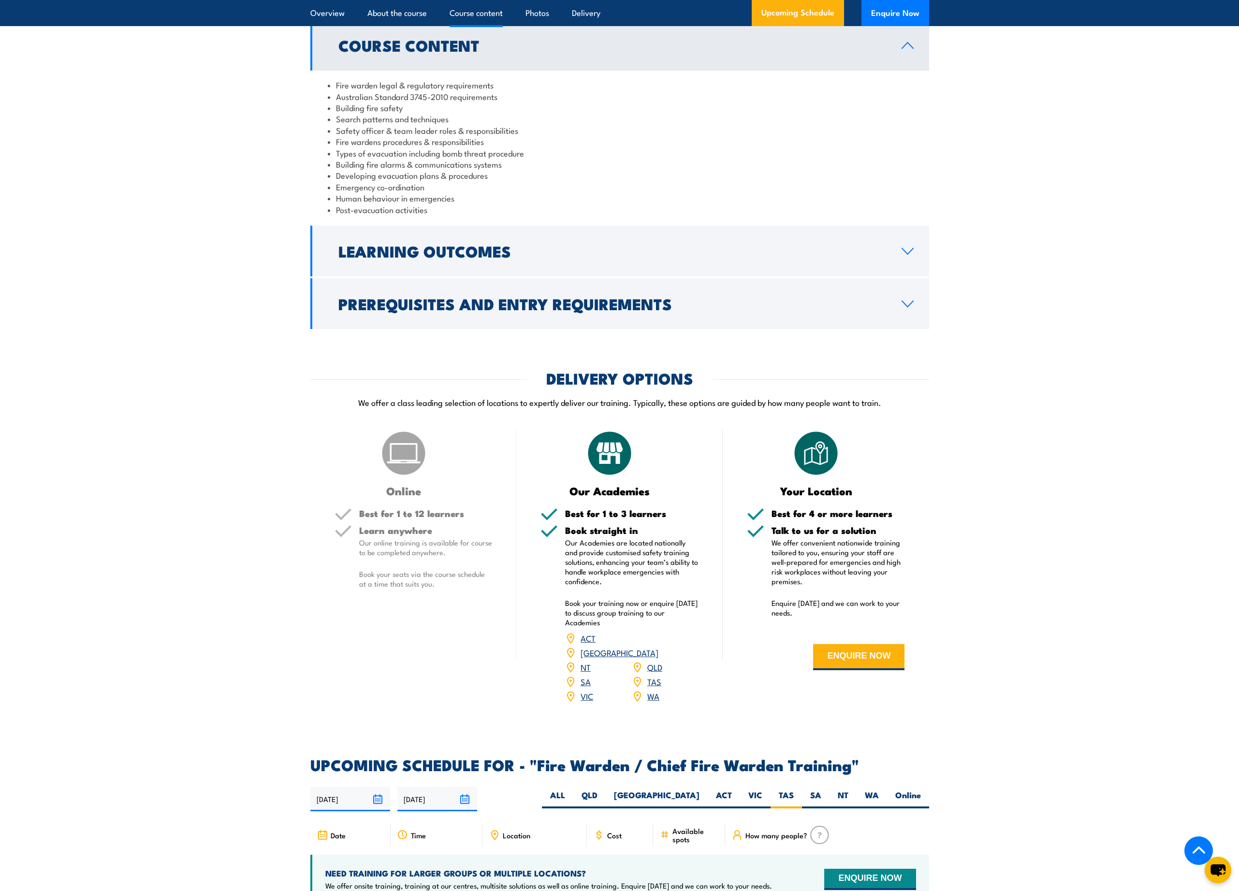
click at [423, 124] on li "Search patterns and techniques" at bounding box center [620, 118] width 584 height 11
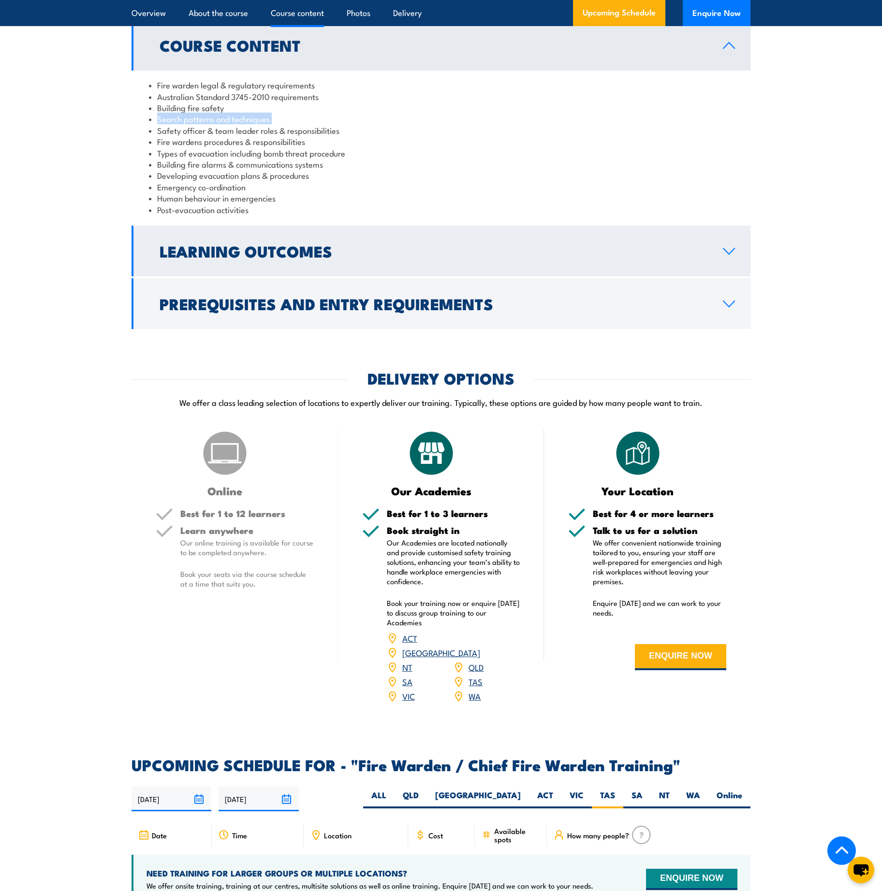
click at [348, 258] on h2 "Learning Outcomes" at bounding box center [434, 251] width 548 height 14
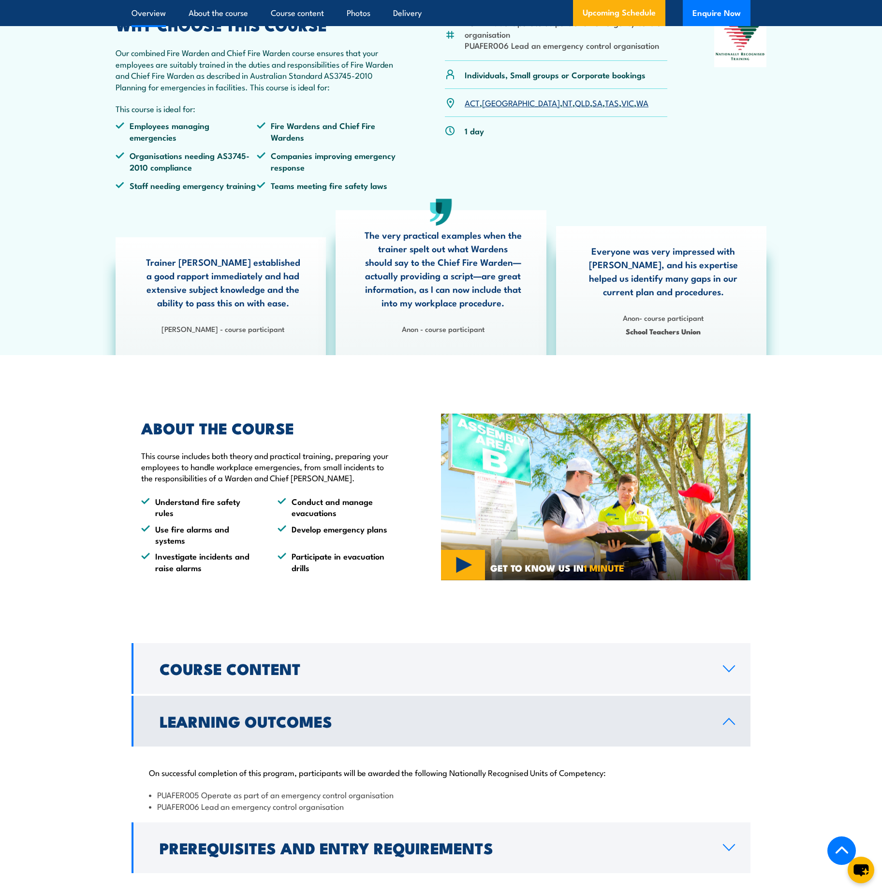
scroll to position [330, 0]
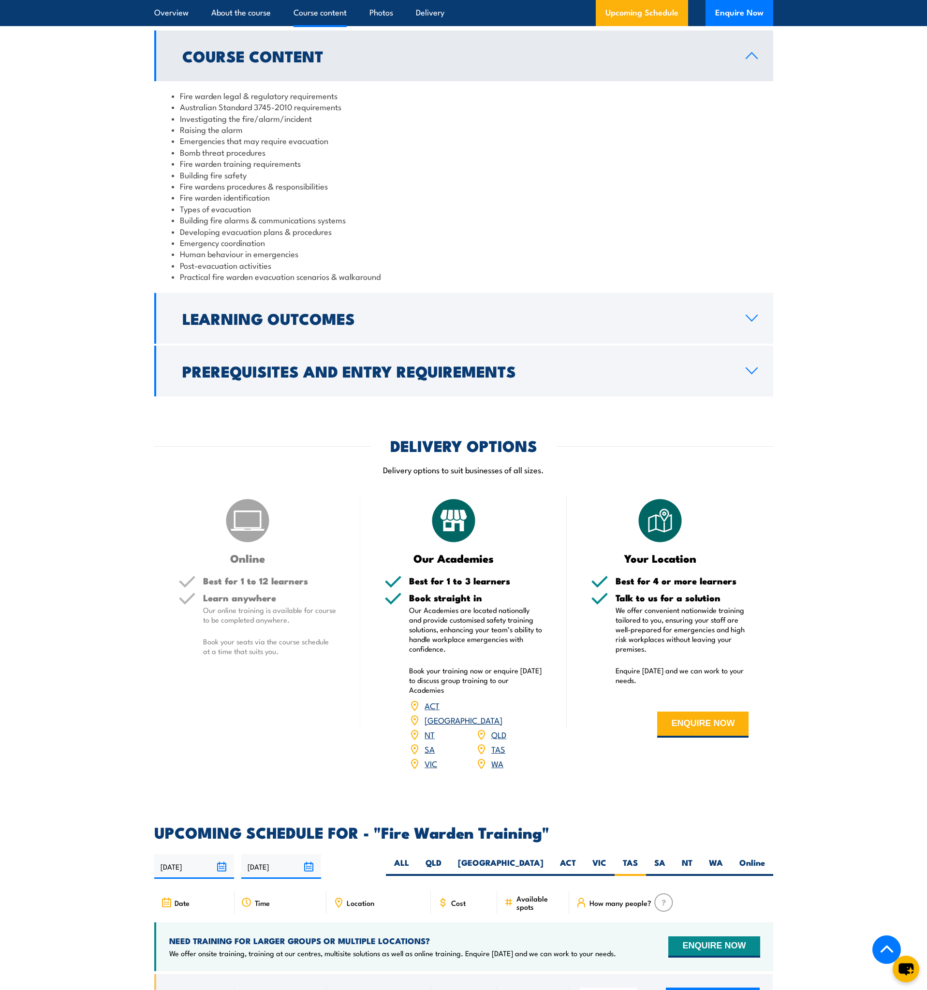
scroll to position [989, 0]
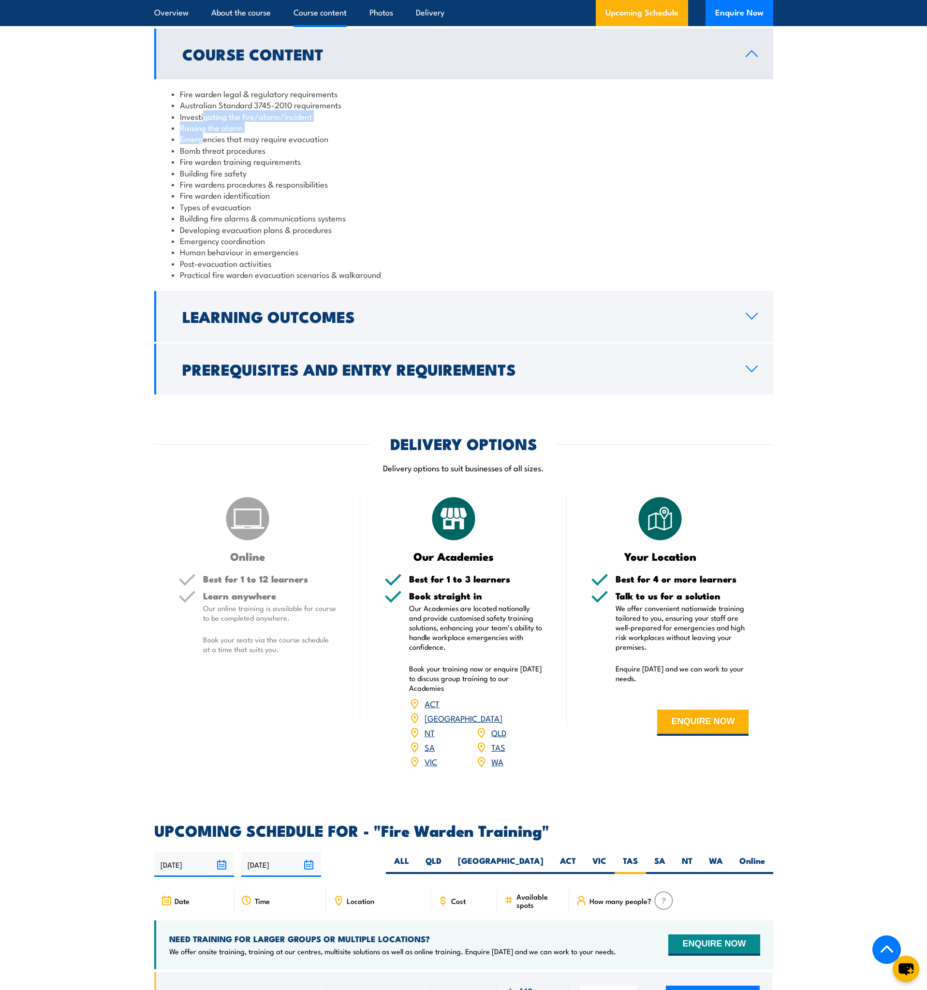
drag, startPoint x: 203, startPoint y: 120, endPoint x: 204, endPoint y: 137, distance: 16.9
click at [204, 137] on ul "Fire warden legal & regulatory requirements Australian Standard 3745-2010 requi…" at bounding box center [464, 184] width 584 height 192
click at [198, 209] on li "Types of evacuation" at bounding box center [464, 206] width 584 height 11
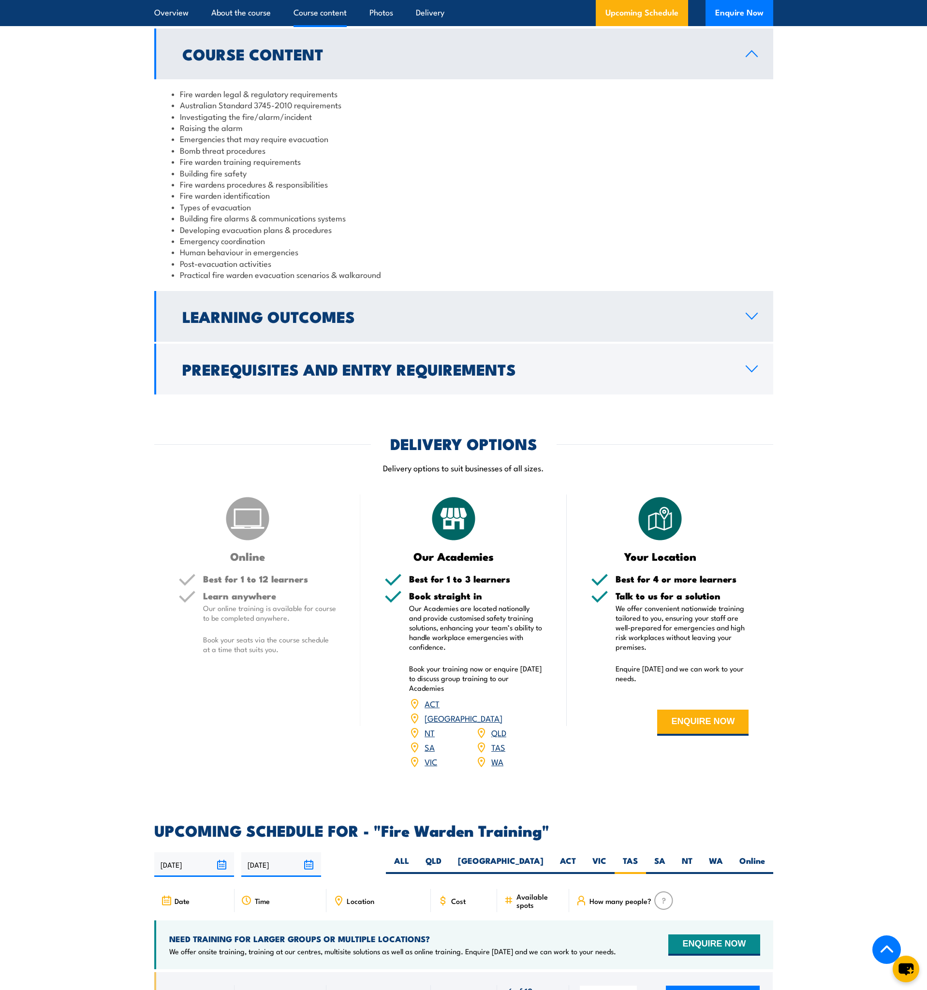
click at [344, 301] on link "Learning Outcomes" at bounding box center [463, 316] width 619 height 51
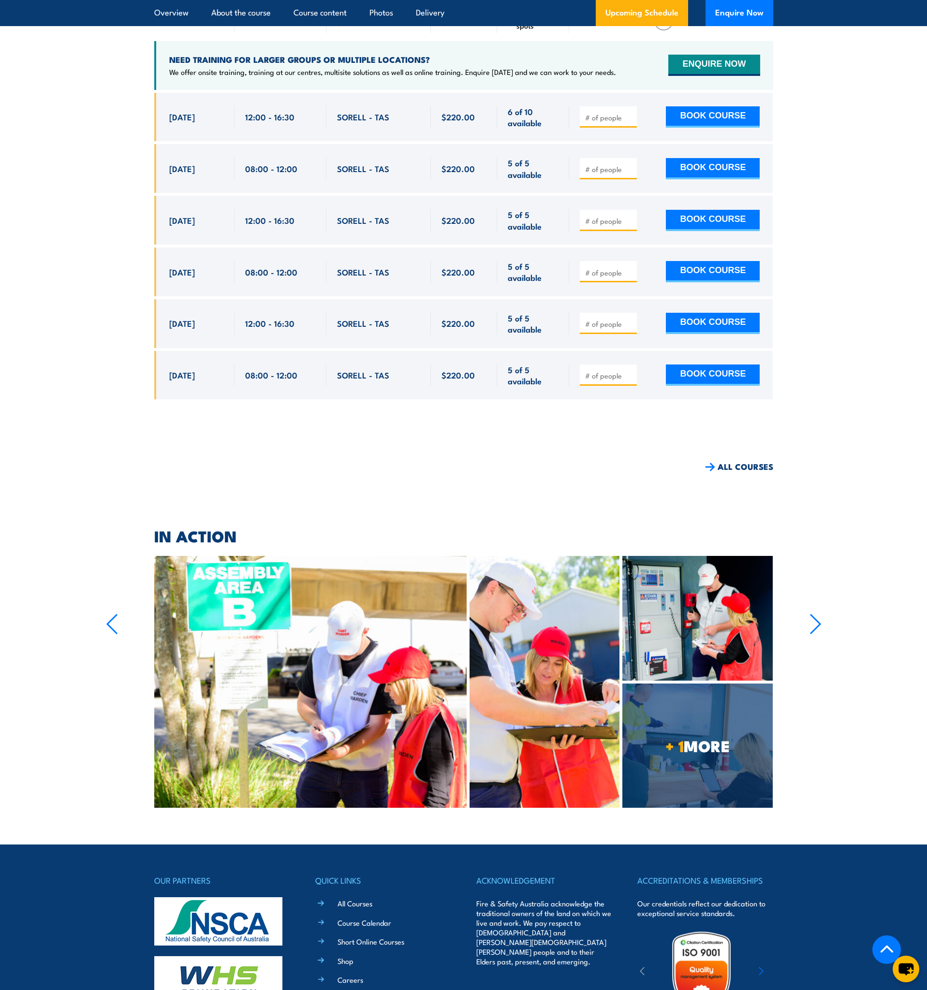
scroll to position [1727, 0]
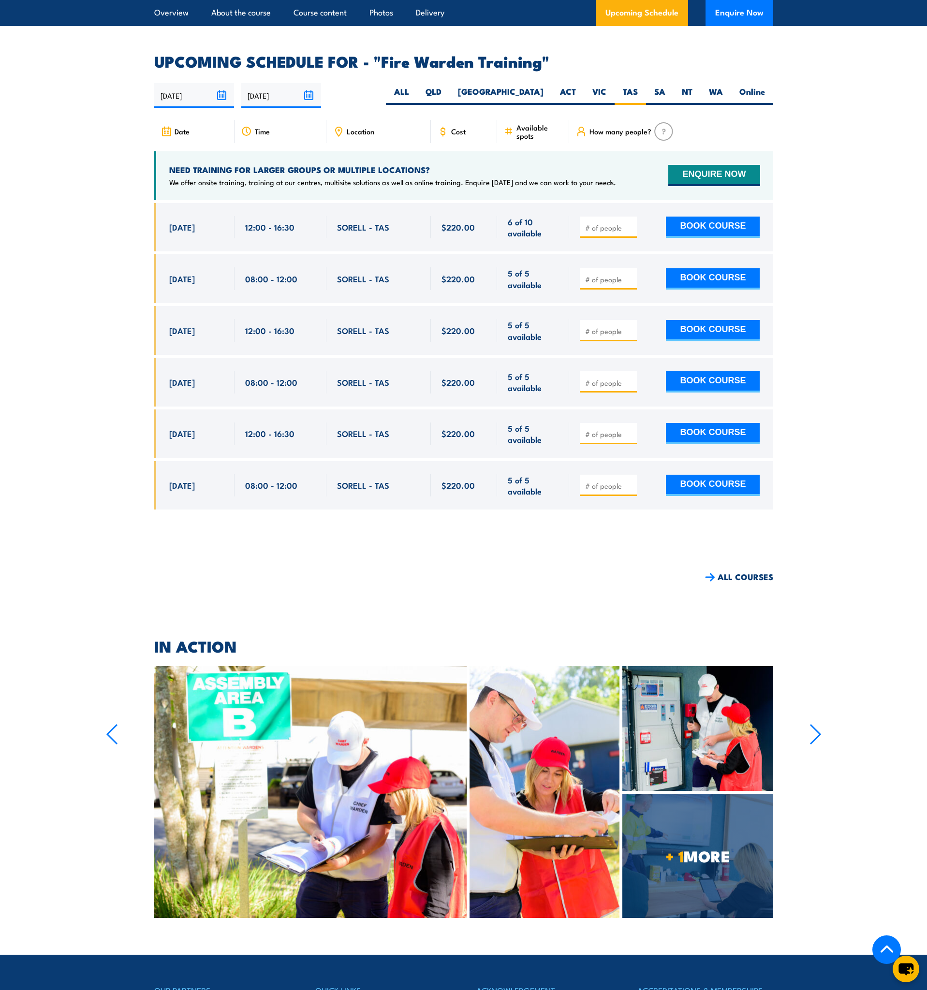
scroll to position [1889, 0]
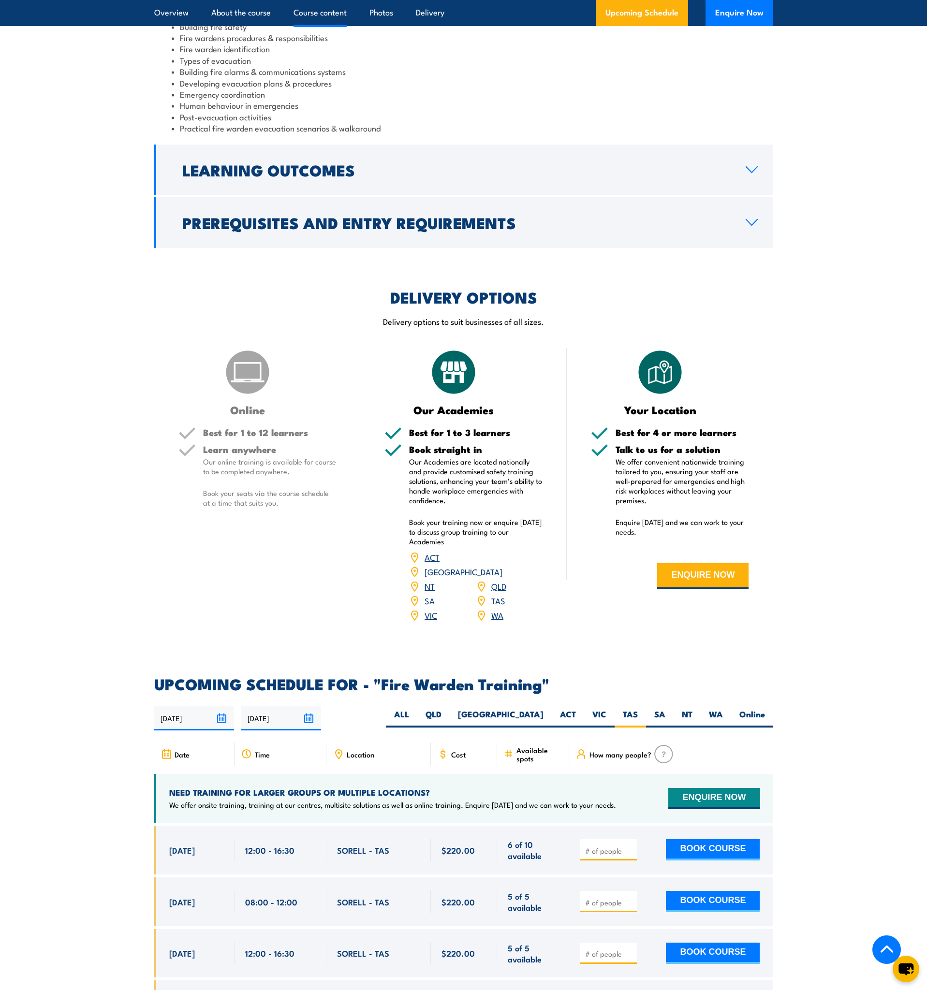
scroll to position [1252, 0]
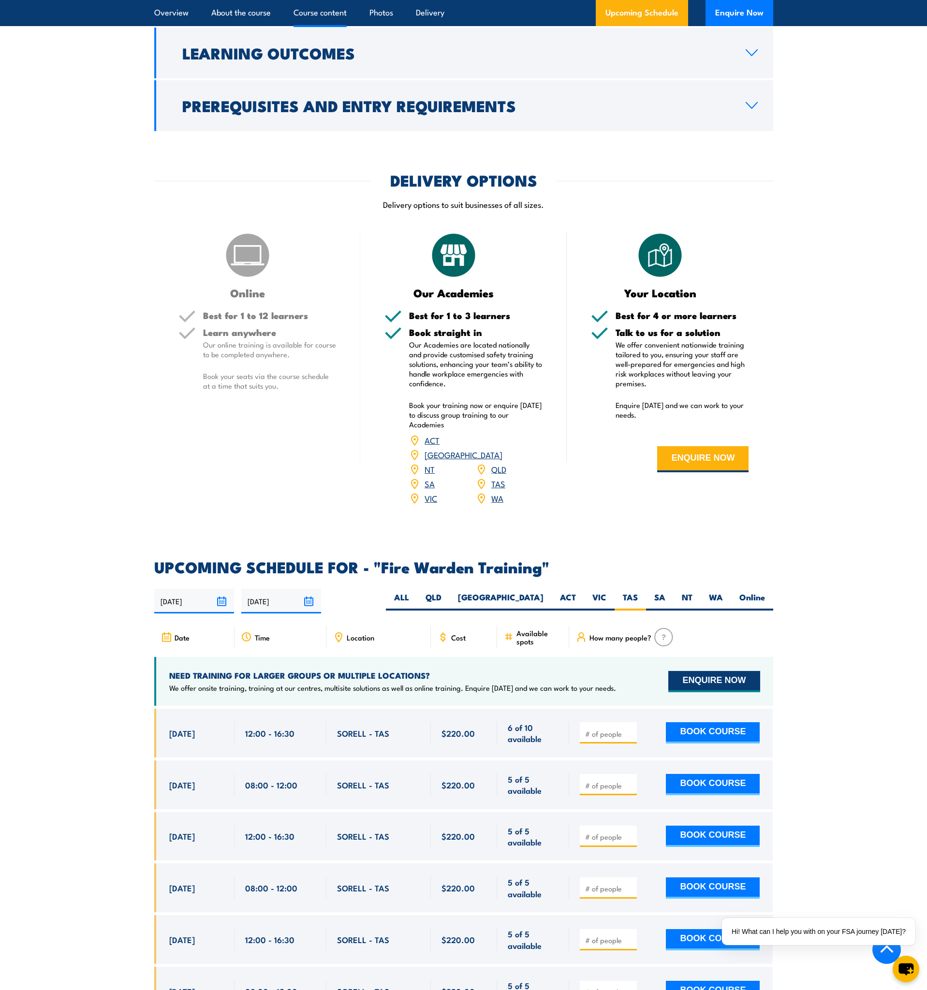
click at [715, 671] on button "ENQUIRE NOW" at bounding box center [713, 681] width 91 height 21
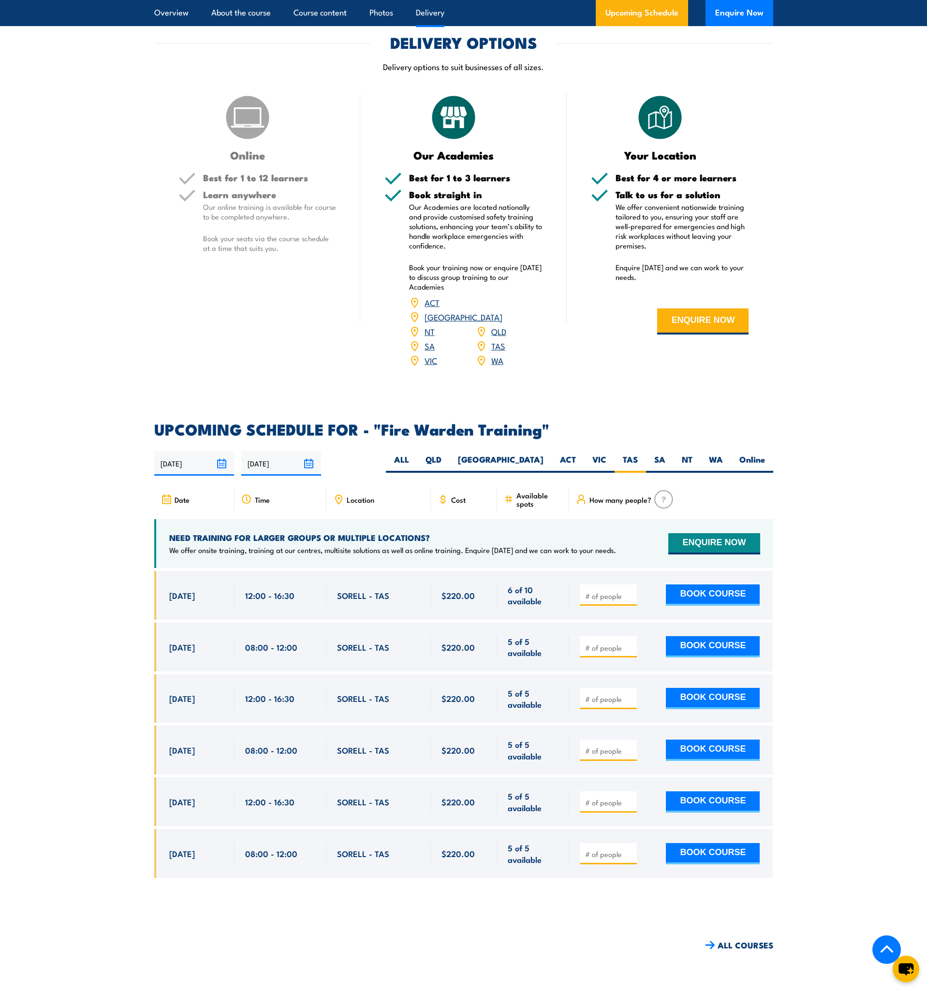
scroll to position [1399, 0]
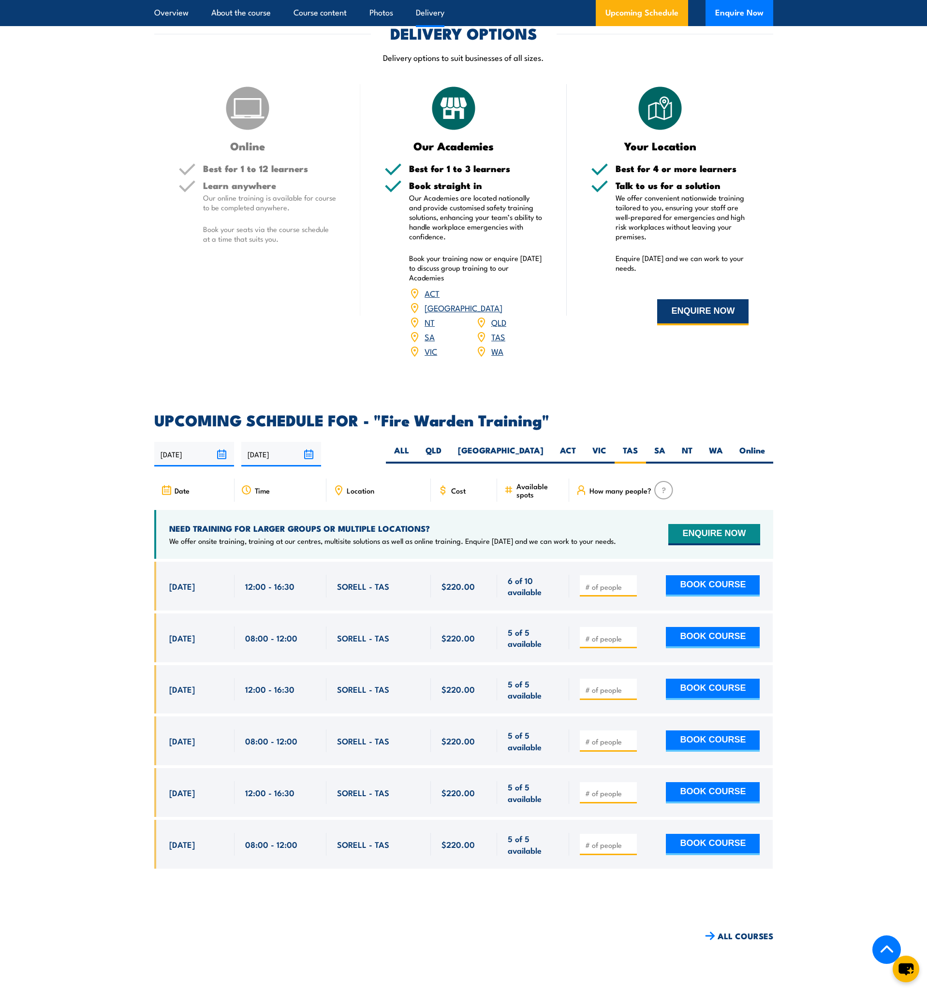
click at [701, 314] on button "ENQUIRE NOW" at bounding box center [702, 312] width 91 height 26
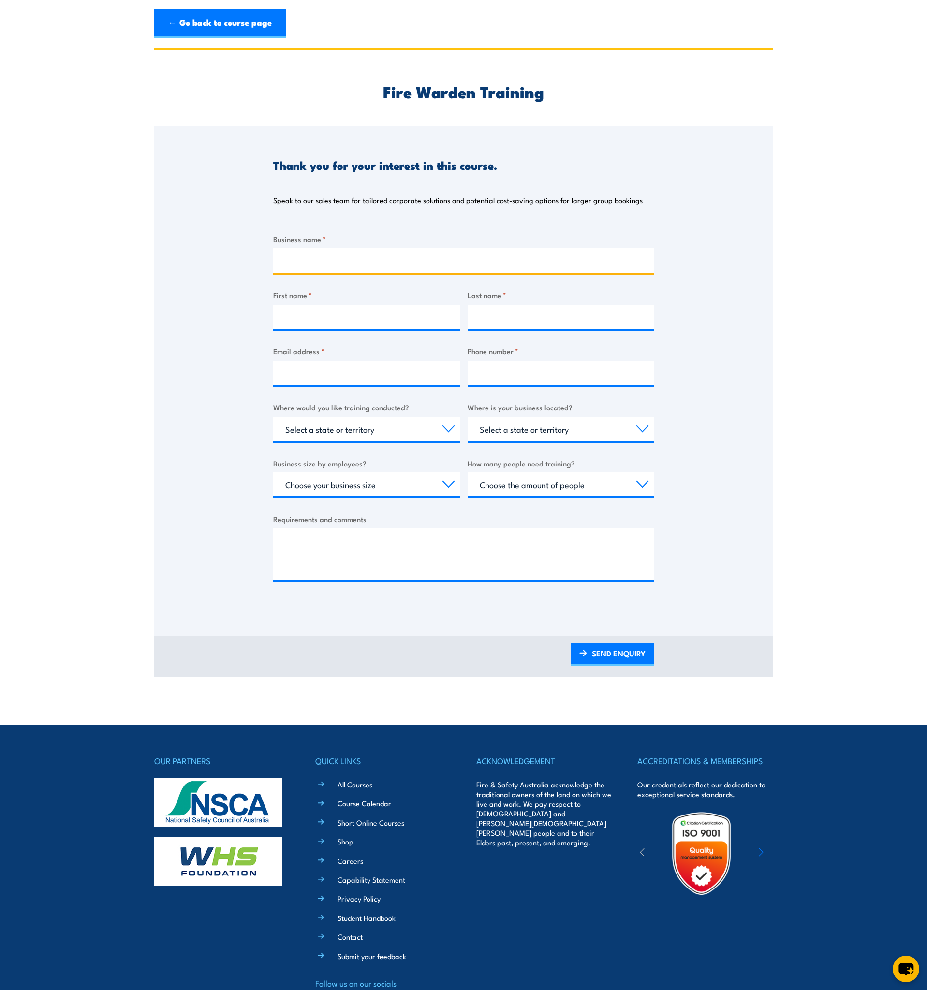
click at [315, 263] on input "Business name *" at bounding box center [463, 260] width 380 height 24
type input "CSIRO"
type input "Daniel"
type input "Hugo"
type input "daniel.hugo@csiro.au"
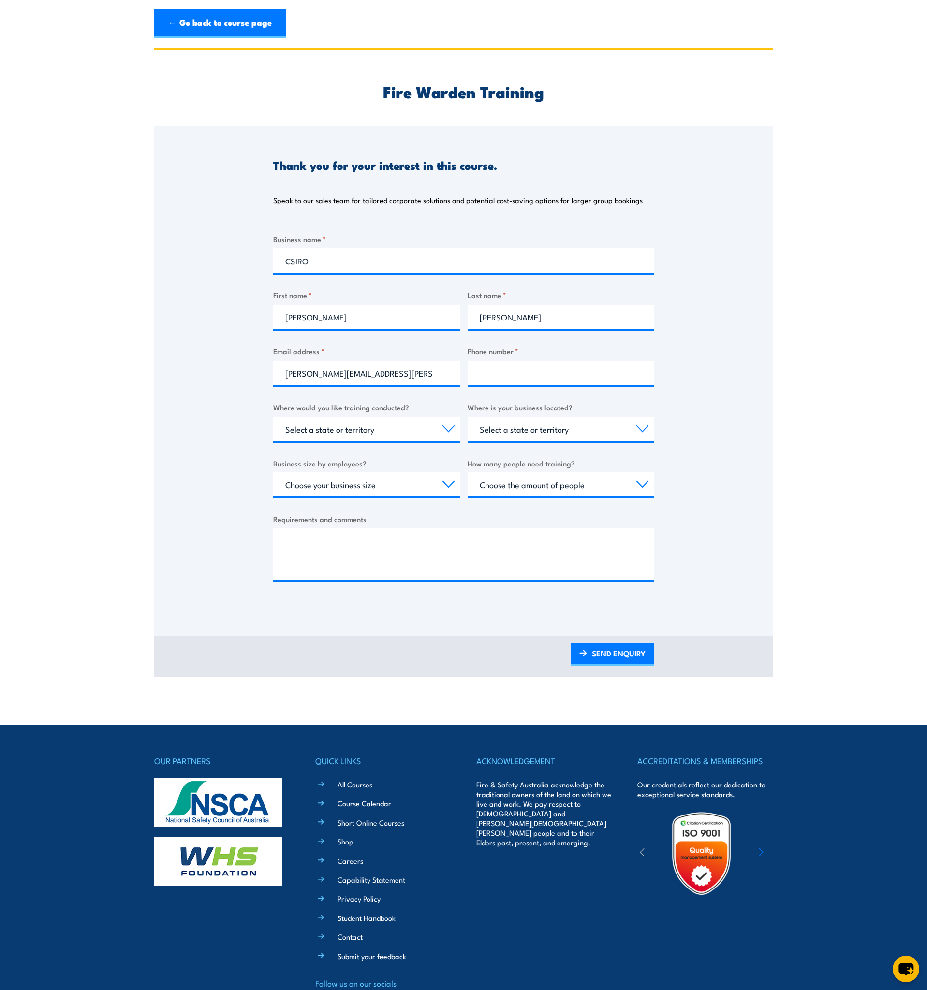
click at [485, 352] on label "Phone number *" at bounding box center [560, 351] width 187 height 11
click at [485, 361] on input "Phone number *" at bounding box center [560, 373] width 187 height 24
type input "0450556749"
click at [401, 434] on select "Select a state or territory Nationally - multiple locations QLD NSW VIC SA ACT …" at bounding box center [366, 429] width 187 height 24
select select "TAS"
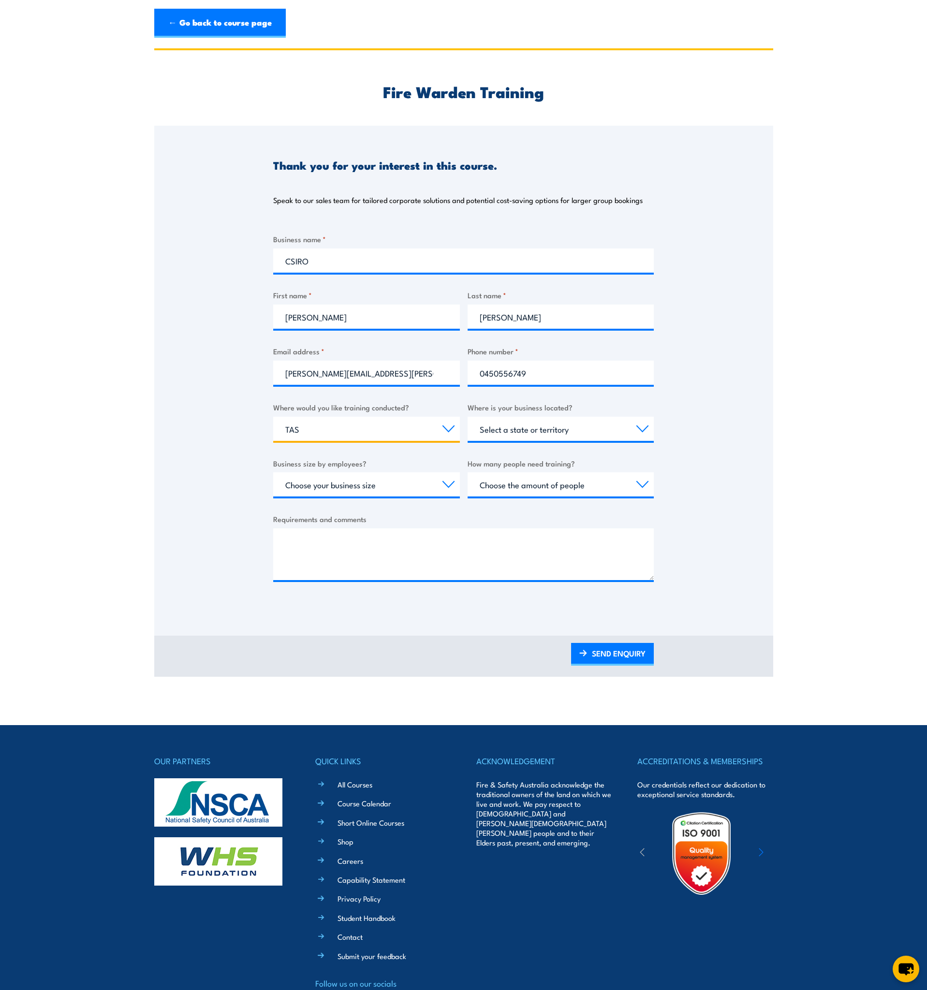
click at [273, 417] on select "Select a state or territory Nationally - multiple locations QLD NSW VIC SA ACT …" at bounding box center [366, 429] width 187 height 24
click at [513, 429] on select "Select a state or territory QLD NSW VIC SA ACT WA TAS NT" at bounding box center [560, 429] width 187 height 24
select select "TAS"
click at [467, 417] on select "Select a state or territory QLD NSW VIC SA ACT WA TAS NT" at bounding box center [560, 429] width 187 height 24
click at [405, 481] on select "Choose your business size 1 to 19 20 to 199 200+" at bounding box center [366, 484] width 187 height 24
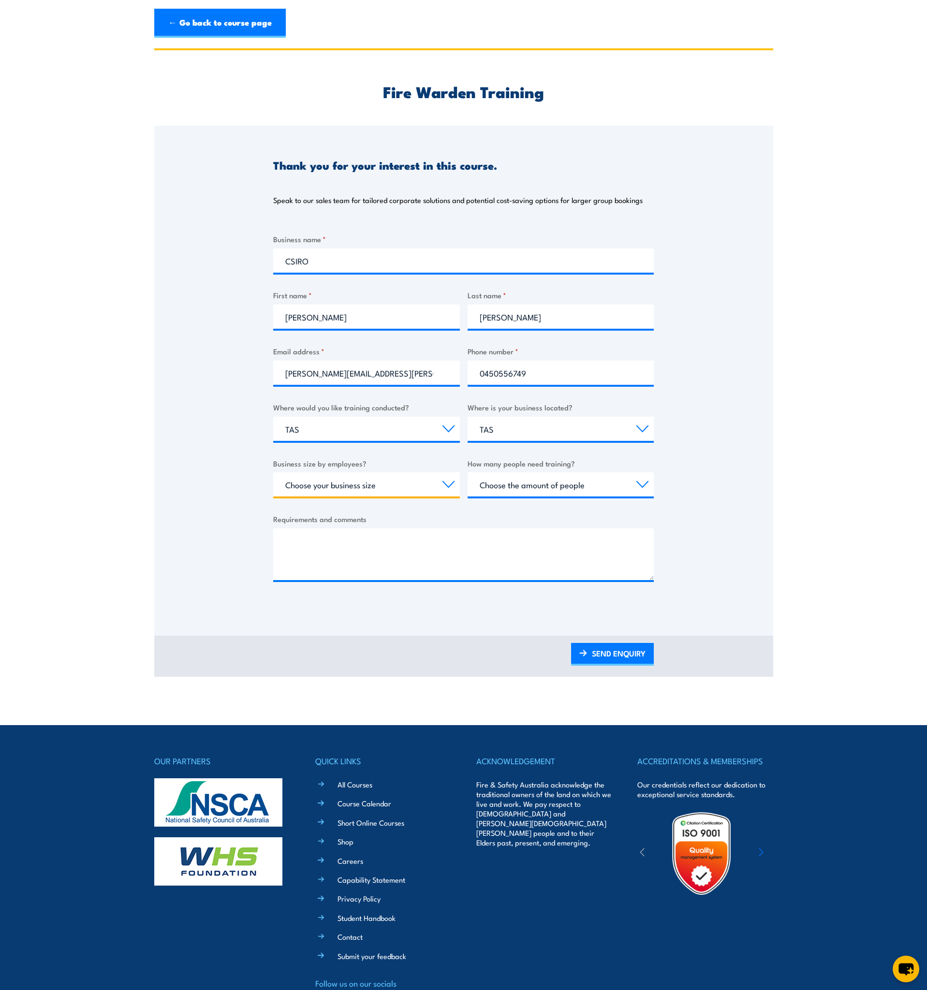
select select "200+"
click at [273, 472] on select "Choose your business size 1 to 19 20 to 199 200+" at bounding box center [366, 484] width 187 height 24
click at [544, 488] on select "Choose the amount of people 1 to 4 5 to 19 20+" at bounding box center [560, 484] width 187 height 24
select select "5 to 19"
click at [467, 472] on select "Choose the amount of people 1 to 4 5 to 19 20+" at bounding box center [560, 484] width 187 height 24
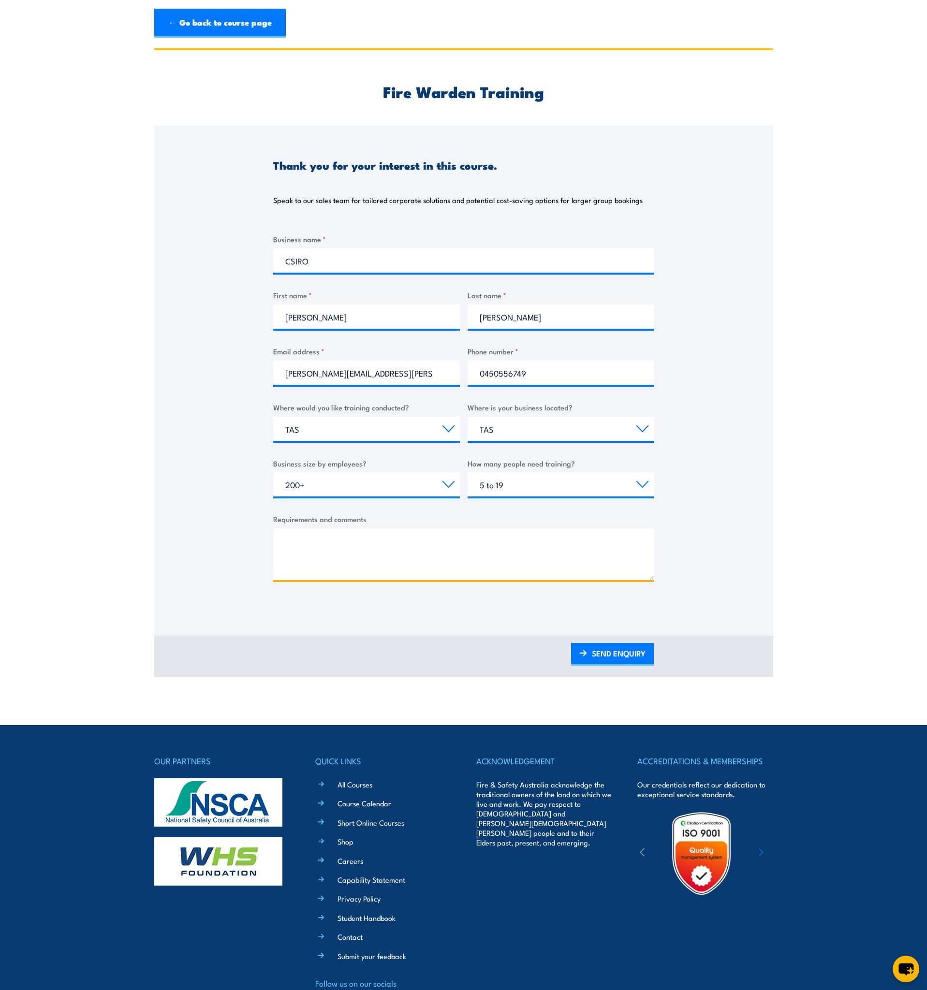
click at [357, 570] on textarea "Requirements and comments" at bounding box center [463, 554] width 380 height 52
click at [612, 543] on textarea "We have 8 or 9 wardens due for training. Could you please advise about pricing …" at bounding box center [463, 554] width 380 height 52
click at [285, 566] on textarea "We have 8 or 9 wardens due for training. Could you please advise about pricing …" at bounding box center [463, 554] width 380 height 52
click at [631, 566] on textarea "We have 8 or 9 wardens due for training. Could you please advise about pricing …" at bounding box center [463, 554] width 380 height 52
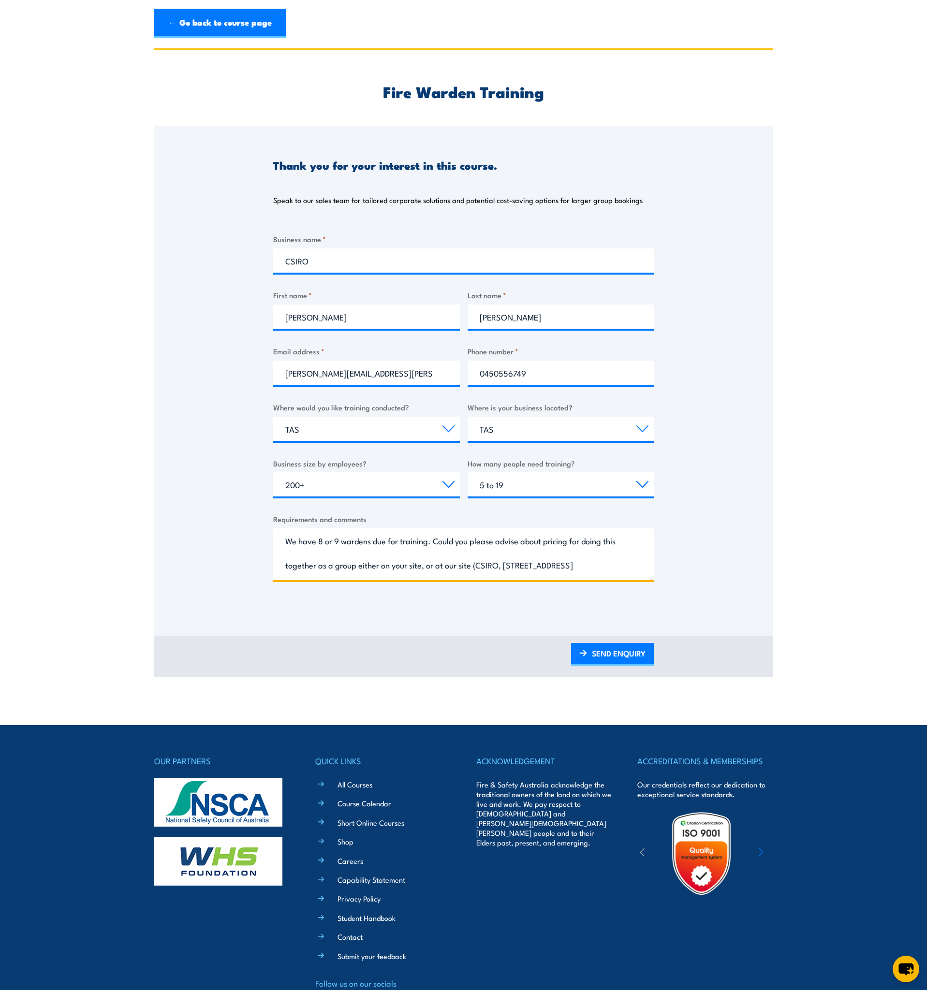
drag, startPoint x: 631, startPoint y: 566, endPoint x: 629, endPoint y: 612, distance: 46.5
click at [629, 606] on form "Business name * CSIRO First name * Daniel Last name * Hugo Email address * dani…" at bounding box center [463, 420] width 380 height 375
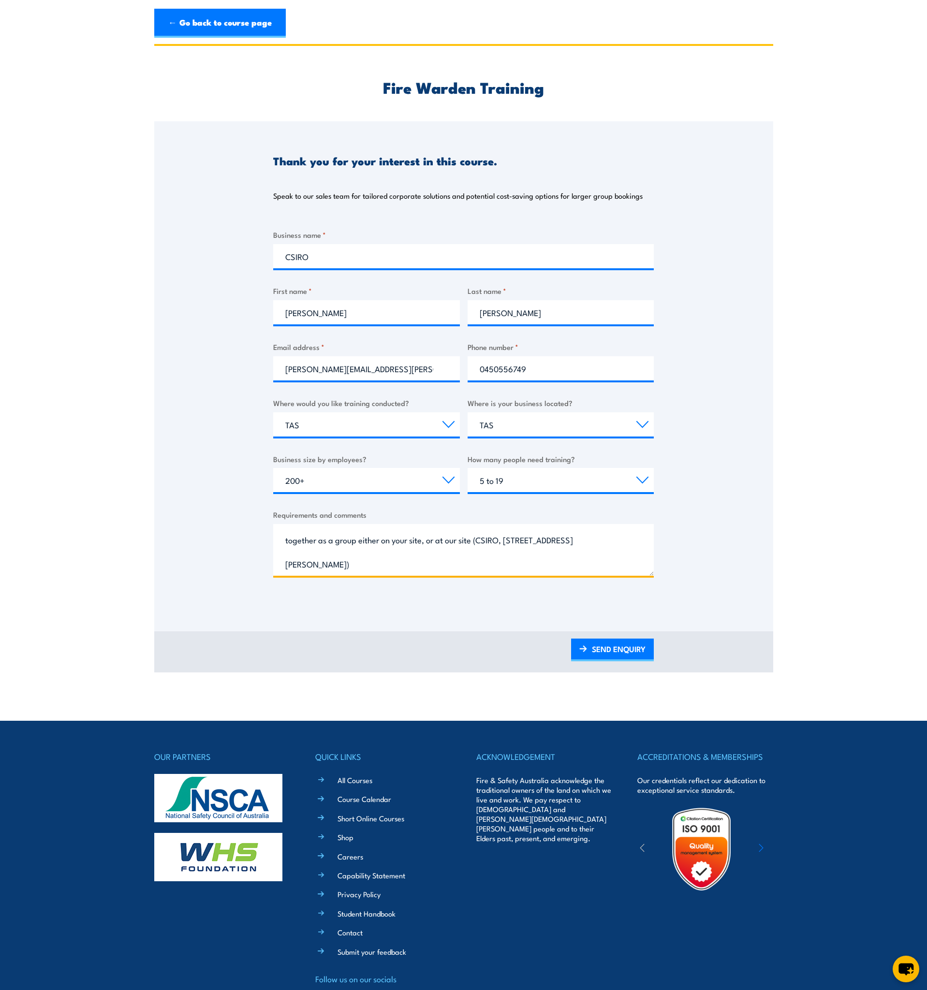
click at [500, 554] on textarea "We have 8 or 9 wardens due for training. Could you please advise about pricing …" at bounding box center [463, 550] width 380 height 52
click at [569, 556] on textarea "We have 8 or 9 wardens due for training. Could you please advise about pricing …" at bounding box center [463, 550] width 380 height 52
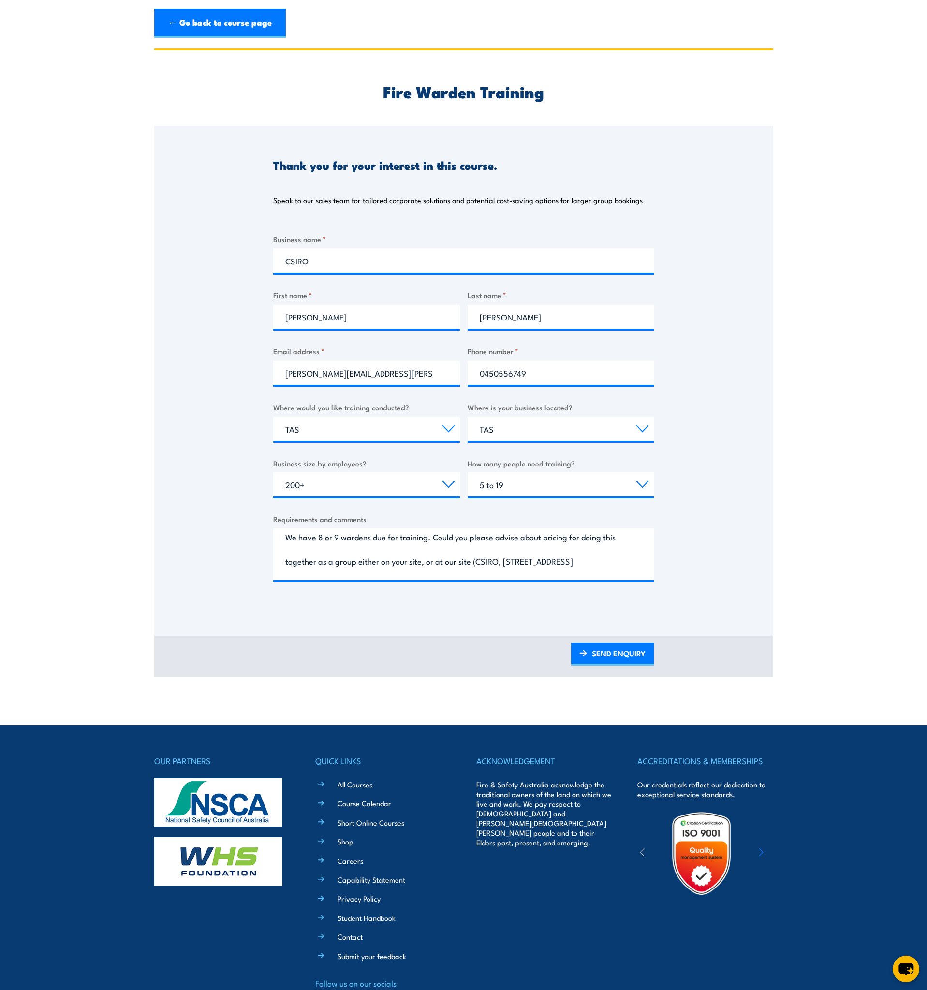
scroll to position [0, 0]
click at [435, 543] on textarea "We have 8 or 9 wardens due for training. Could you please advise about pricing …" at bounding box center [463, 554] width 380 height 52
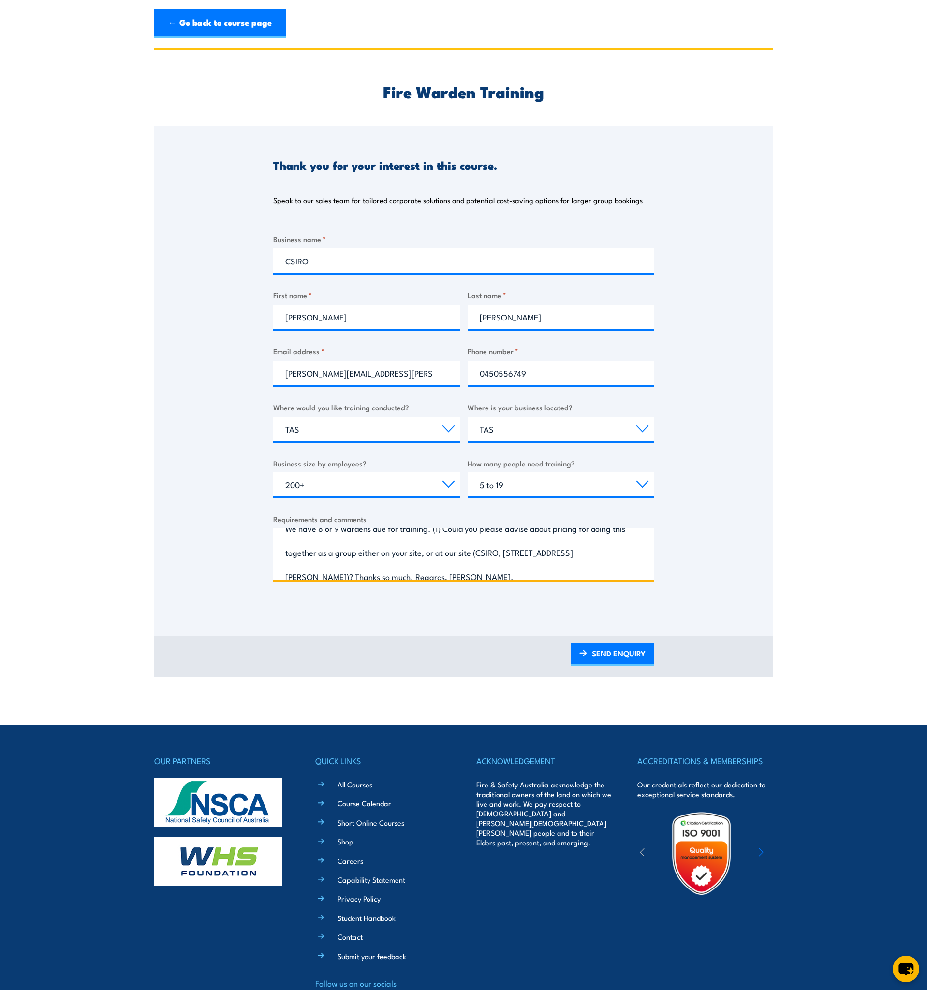
scroll to position [21, 0]
click at [328, 569] on textarea "We have 8 or 9 wardens due for training. (1) Could you please advise about pric…" at bounding box center [463, 554] width 380 height 52
click at [492, 549] on textarea "We have 8 or 9 wardens due for training. (1) Could you please advise about pric…" at bounding box center [463, 554] width 380 height 52
click at [320, 572] on textarea "We have 8 or 9 wardens due for training. (1) Could you please advise about pric…" at bounding box center [463, 554] width 380 height 52
click at [324, 569] on textarea "We have 8 or 9 wardens due for training. (1) Could you please advise about pric…" at bounding box center [463, 554] width 380 height 52
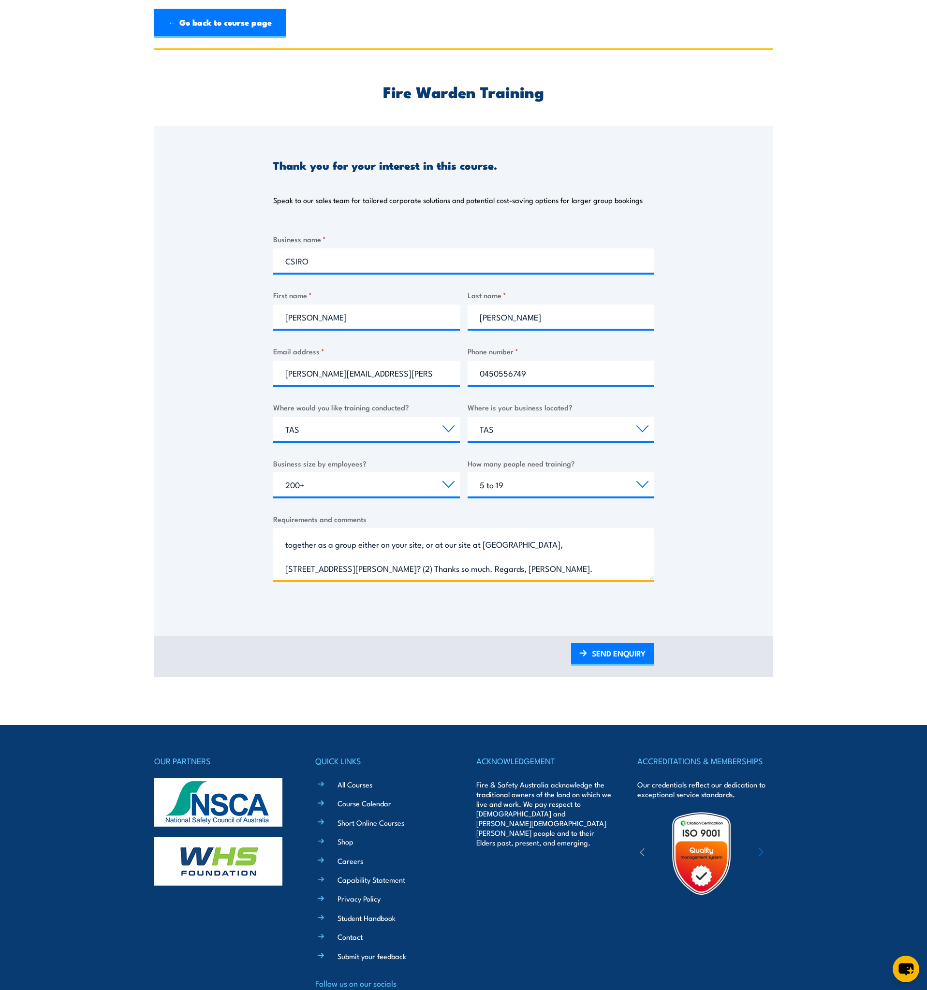
click at [337, 570] on textarea "We have 8 or 9 wardens due for training. (1) Could you please advise about pric…" at bounding box center [463, 554] width 380 height 52
click at [507, 550] on textarea "We have 8 or 9 wardens due for training. (1) Could you please advise about pric…" at bounding box center [463, 554] width 380 height 52
click at [296, 577] on textarea "We have 8 or 9 wardens due for training. (1) Could you please advise about pric…" at bounding box center [463, 554] width 380 height 52
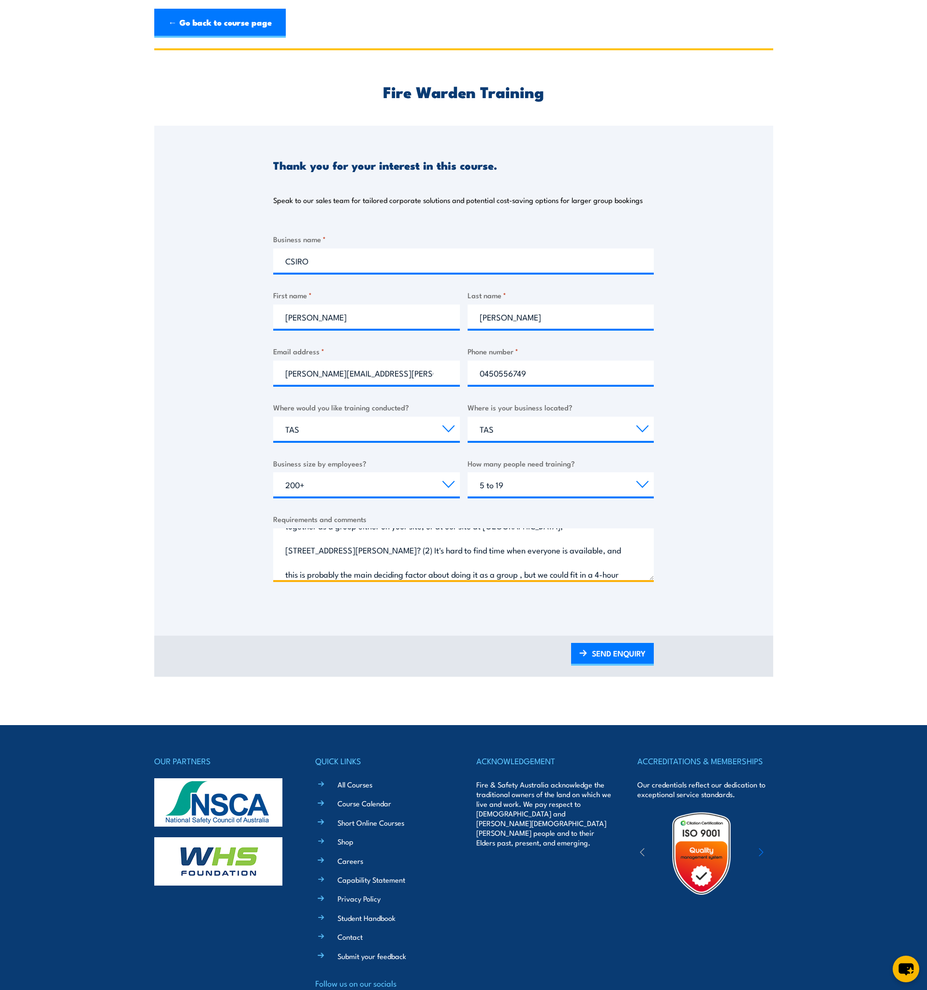
click at [434, 576] on textarea "We have 8 or 9 wardens due for training. (1) Could you please advise about pric…" at bounding box center [463, 554] width 380 height 52
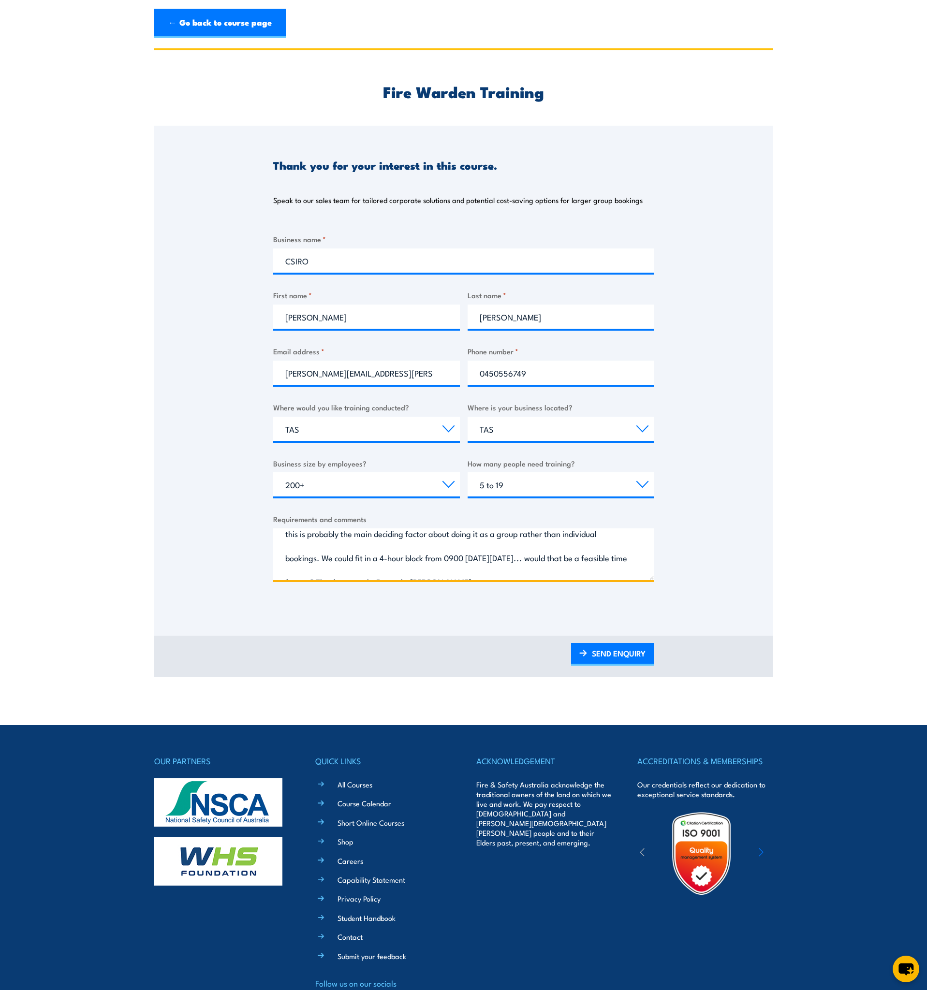
scroll to position [83, 0]
click at [583, 535] on textarea "We have 8 or 9 wardens due for training. (1) Could you please advise about pric…" at bounding box center [463, 554] width 380 height 52
type textarea "We have 8 or 9 wardens due for training. (1) Could you please advise about pric…"
click at [512, 565] on textarea "We have 8 or 9 wardens due for training. (1) Could you please advise about pric…" at bounding box center [463, 554] width 380 height 52
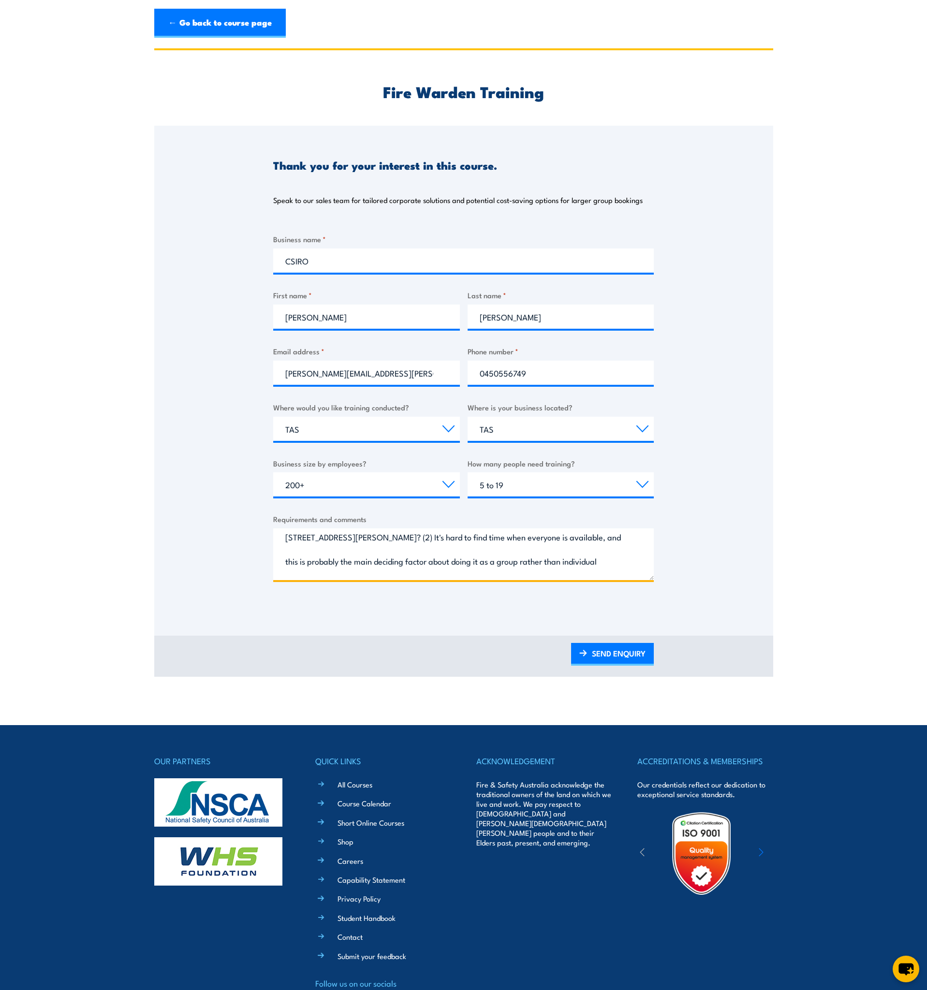
scroll to position [0, 0]
click at [621, 655] on link "SEND ENQUIRY" at bounding box center [612, 654] width 83 height 23
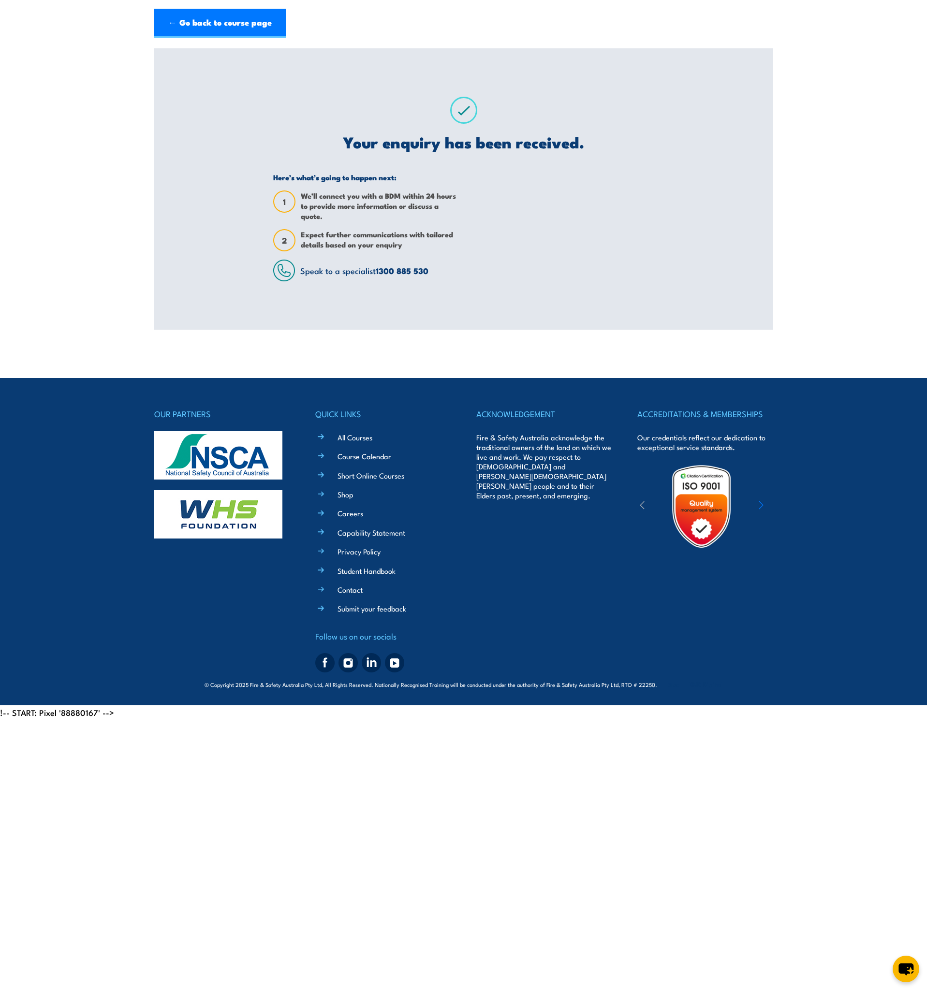
click at [825, 148] on section "Fire Warden Training Thank you for your interest in this course. Speak to our s…" at bounding box center [463, 188] width 927 height 281
click at [811, 147] on section "Fire Warden Training Thank you for your interest in this course. Speak to our s…" at bounding box center [463, 188] width 927 height 281
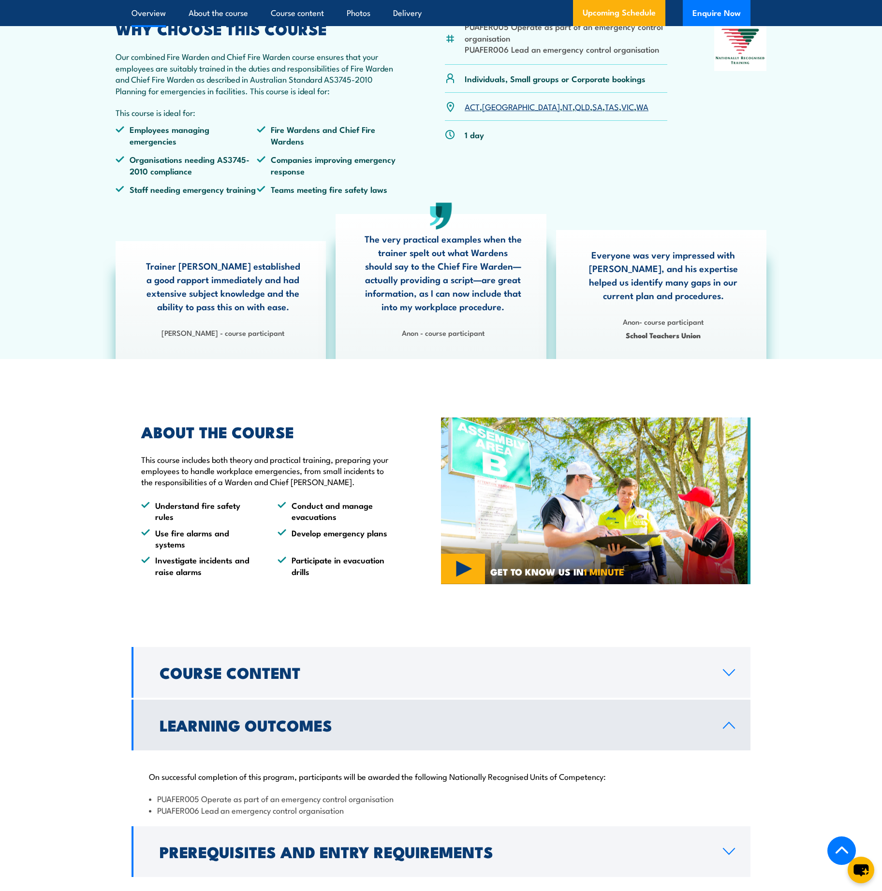
click at [710, 243] on div "Trainer Dan established a good rapport immediately and had extensive subject kn…" at bounding box center [441, 286] width 660 height 145
